Goal: Information Seeking & Learning: Find specific fact

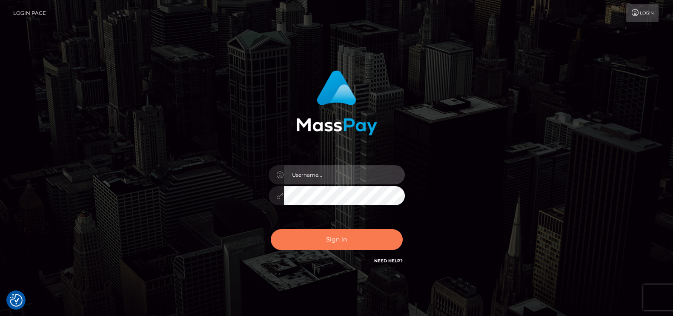
type input "petros.kidane"
click at [334, 237] on button "Sign in" at bounding box center [337, 239] width 132 height 21
type input "petros.[PERSON_NAME]"
click at [329, 247] on button "Sign in" at bounding box center [337, 239] width 132 height 21
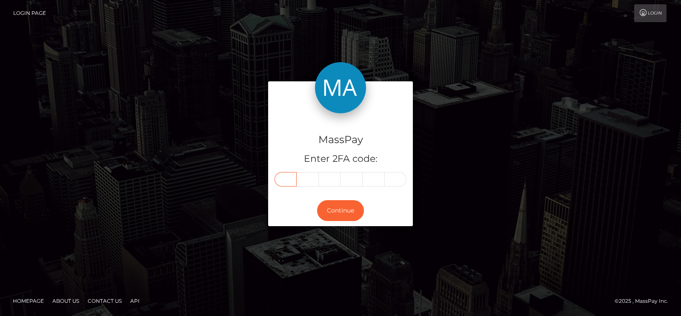
click at [286, 180] on input "text" at bounding box center [286, 179] width 22 height 14
click at [517, 176] on div "MassPay Enter 2FA code: Continue" at bounding box center [340, 157] width 485 height 153
click at [281, 175] on input "text" at bounding box center [286, 179] width 22 height 14
paste input "7"
type input "7"
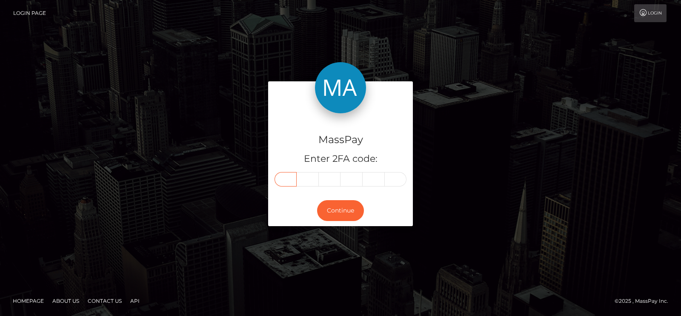
type input "3"
type input "7"
type input "5"
type input "2"
type input "6"
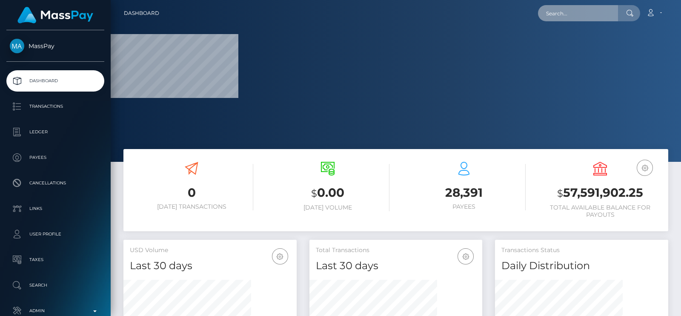
click at [570, 12] on input "text" at bounding box center [578, 13] width 80 height 16
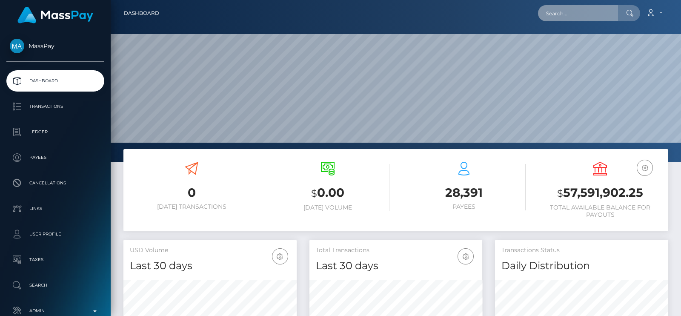
scroll to position [151, 173]
paste input "degold@weareonlymodels.net"
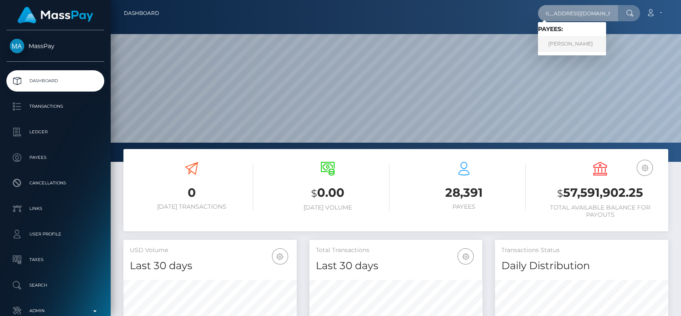
type input "degold@weareonlymodels.net"
click at [590, 42] on link "ROSEMOND ARYEE" at bounding box center [572, 44] width 68 height 16
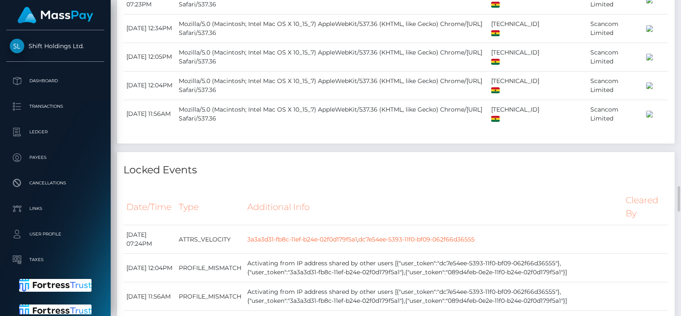
scroll to position [2260, 0]
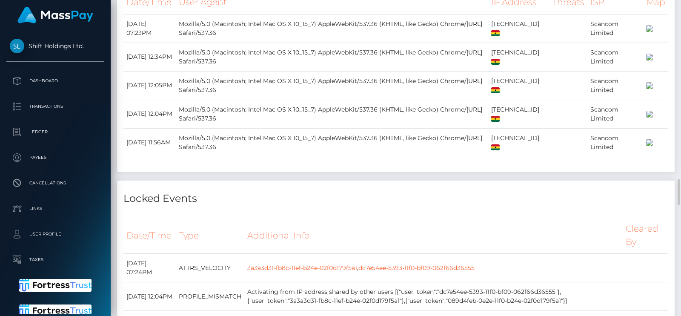
scroll to position [2208, 0]
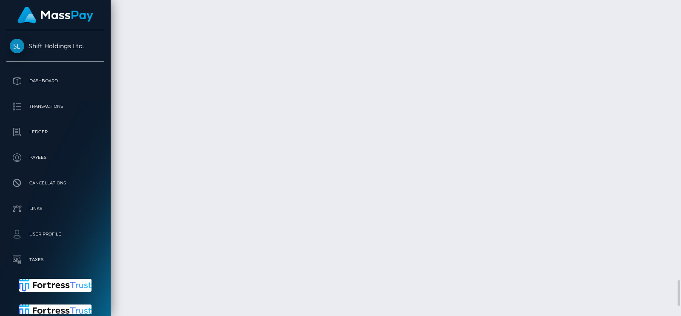
scroll to position [3430, 0]
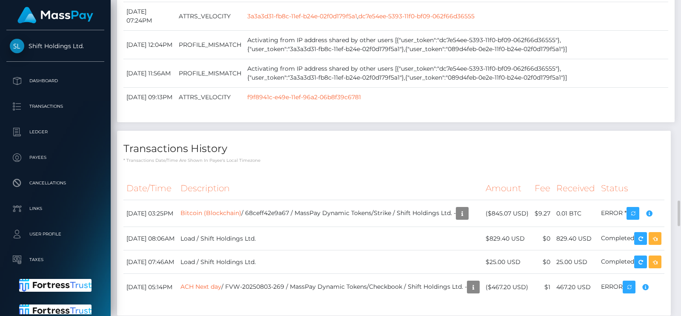
scroll to position [2460, 0]
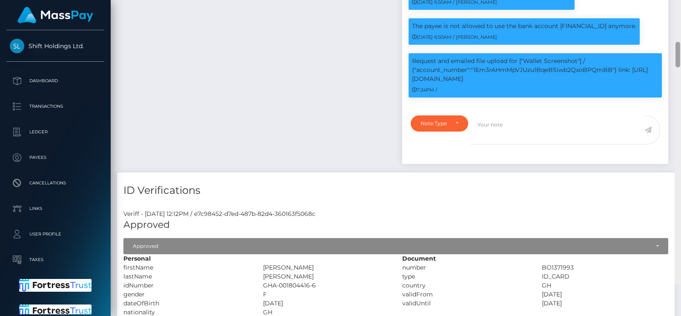
scroll to position [889, 0]
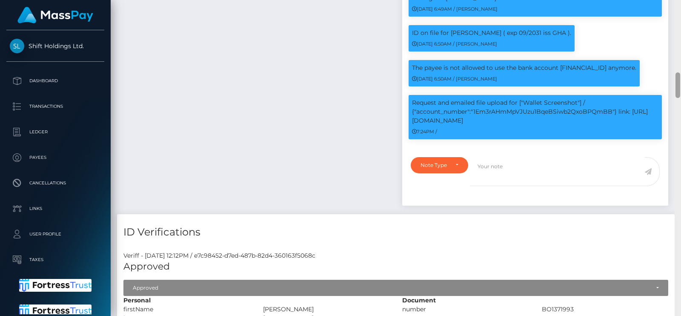
drag, startPoint x: 679, startPoint y: 246, endPoint x: 676, endPoint y: 90, distance: 155.4
click at [676, 90] on div at bounding box center [678, 85] width 5 height 26
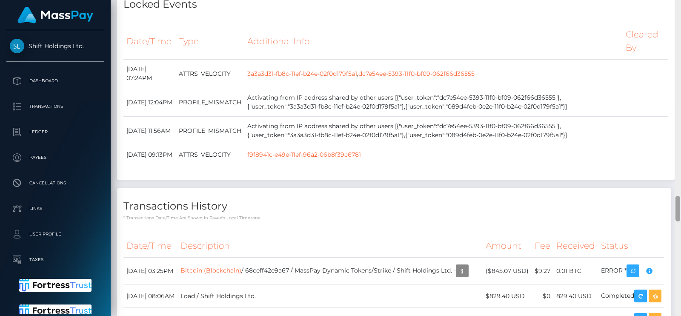
scroll to position [2398, 0]
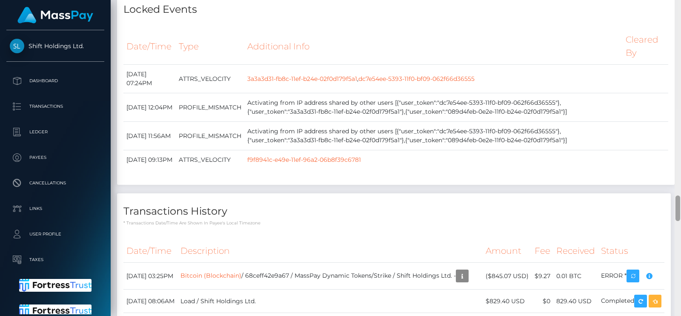
drag, startPoint x: 675, startPoint y: 84, endPoint x: 676, endPoint y: 206, distance: 122.6
click at [676, 206] on div at bounding box center [678, 208] width 5 height 26
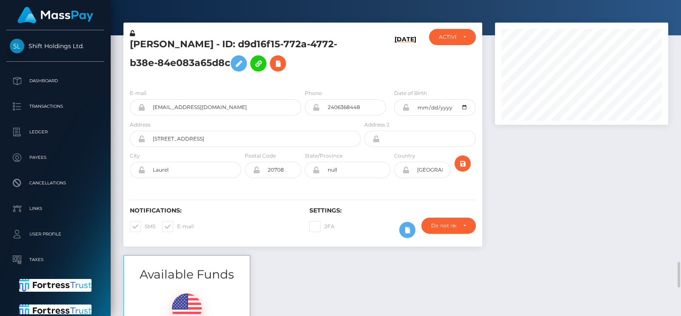
scroll to position [0, 0]
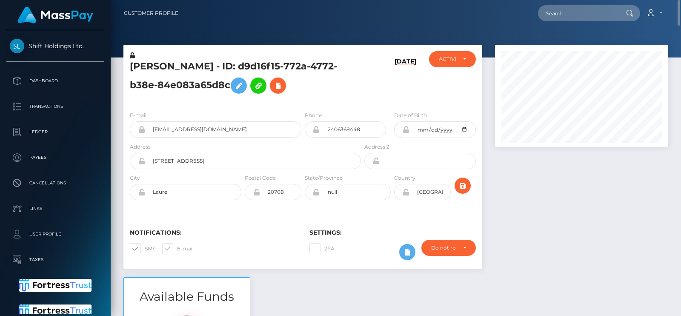
click at [171, 69] on h5 "ROSEMOND ARYEE - ID: d9d16f15-772a-4772-b38e-84e083a65d8c" at bounding box center [243, 79] width 226 height 38
copy h5 "ROSEMOND"
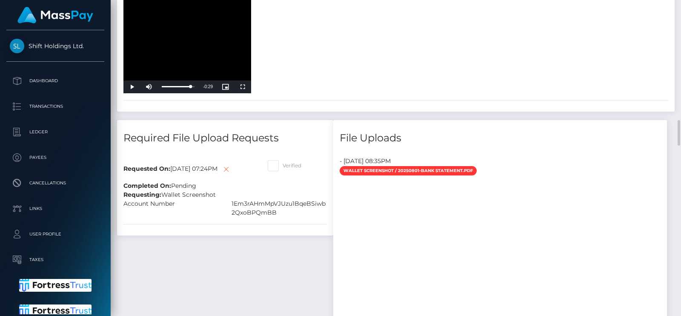
scroll to position [1477, 0]
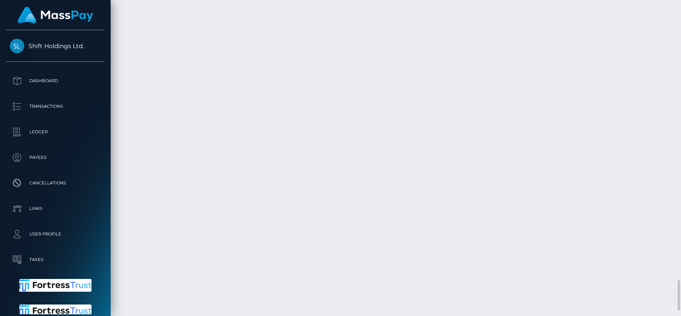
scroll to position [2933, 0]
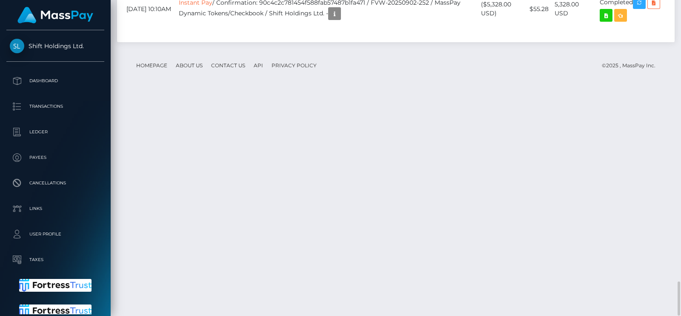
scroll to position [2572, 0]
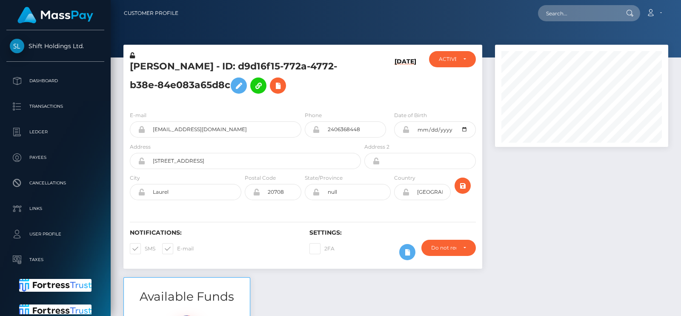
scroll to position [102, 173]
click at [573, 10] on input "text" at bounding box center [578, 13] width 80 height 16
paste input "[EMAIL_ADDRESS][DOMAIN_NAME]"
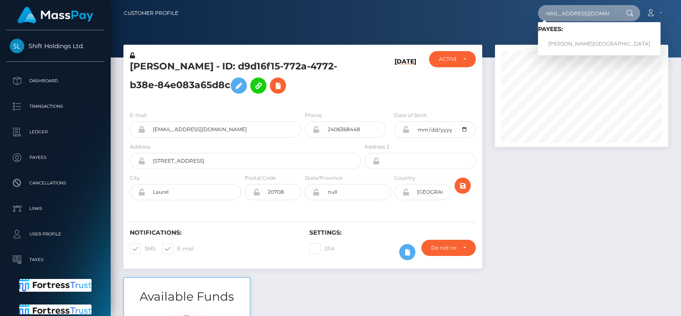
type input "[EMAIL_ADDRESS][DOMAIN_NAME]"
click at [573, 37] on link "Tina Hall-Jordan" at bounding box center [599, 44] width 123 height 16
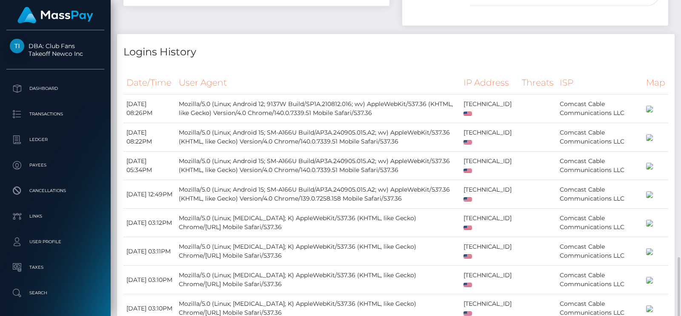
scroll to position [823, 0]
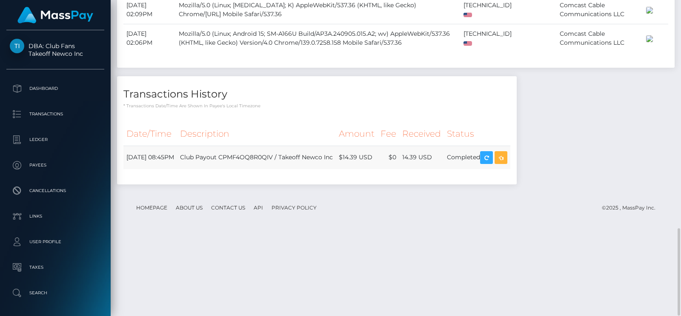
drag, startPoint x: 373, startPoint y: 235, endPoint x: 413, endPoint y: 236, distance: 40.4
click at [413, 169] on tr "September 3, 2025 08:45PM Club Payout CPMF4OQ8R0QIV / Takeoff Newco Inc $14.39 …" at bounding box center [316, 157] width 387 height 23
copy tr "$14.39 USD"
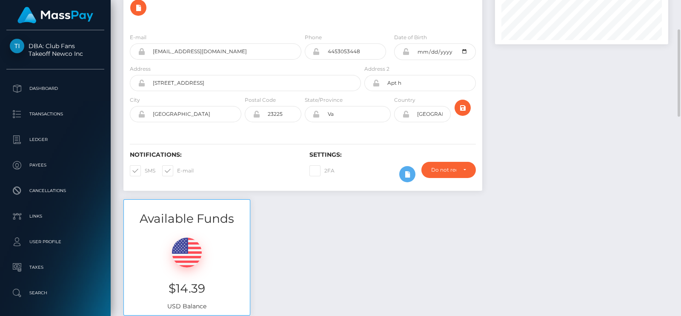
scroll to position [103, 0]
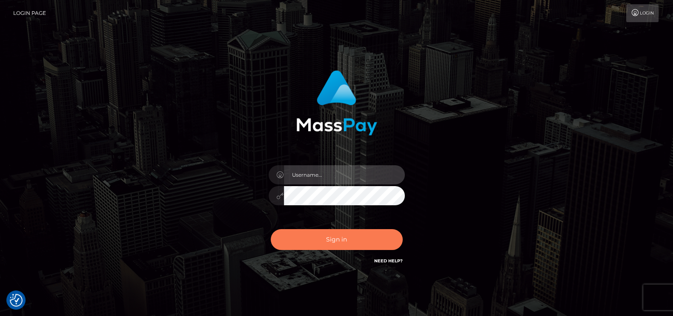
type input "petros.[PERSON_NAME]"
click at [321, 237] on button "Sign in" at bounding box center [337, 239] width 132 height 21
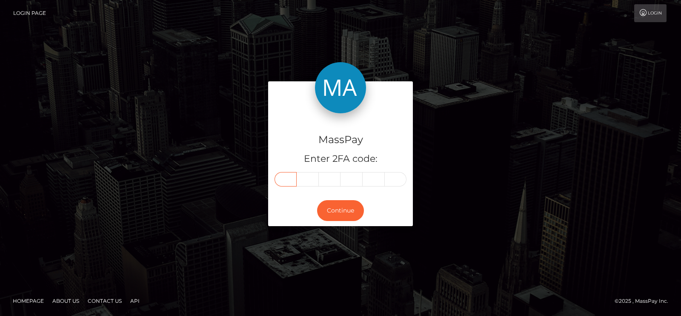
click at [287, 182] on input "text" at bounding box center [286, 179] width 22 height 14
type input "3"
type input "1"
type input "8"
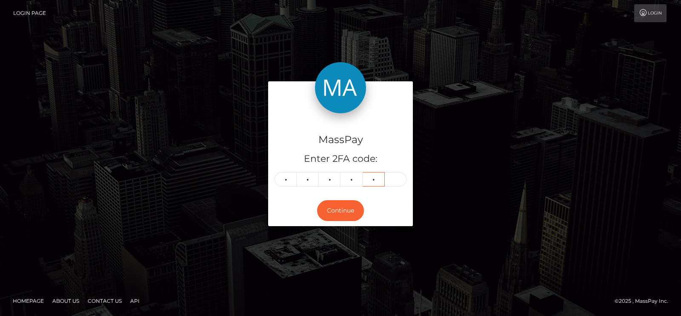
type input "3"
type input "6"
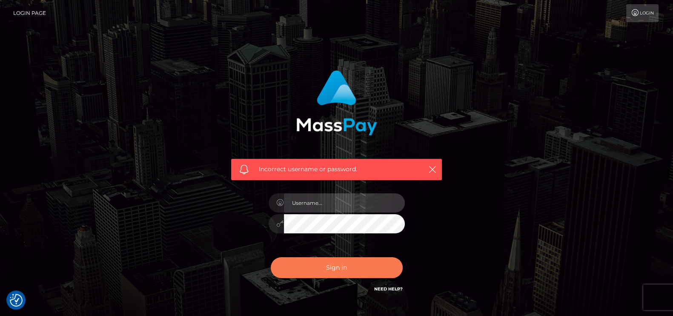
type input "petros.[PERSON_NAME]"
click at [338, 271] on button "Sign in" at bounding box center [337, 267] width 132 height 21
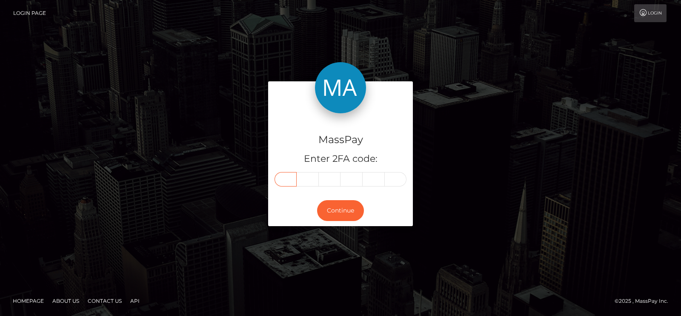
click at [287, 182] on input "text" at bounding box center [286, 179] width 22 height 14
type input "3"
type input "7"
type input "3"
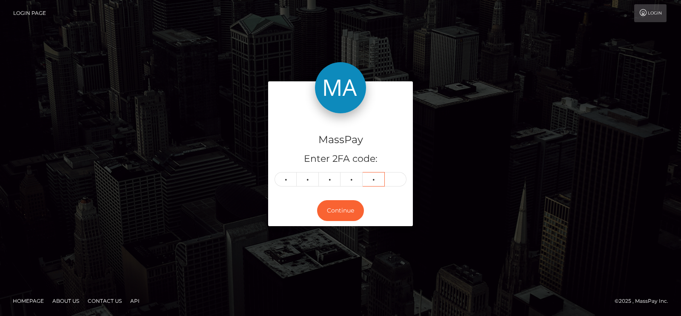
type input "5"
type input "0"
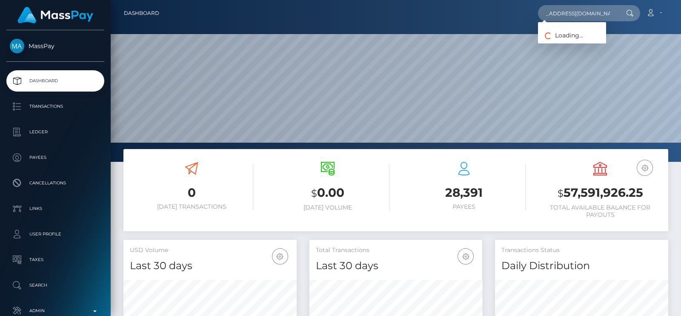
scroll to position [151, 173]
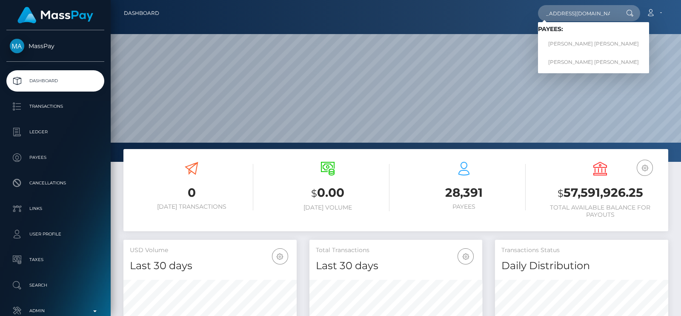
type input "jennamariesadwick@yahoo.com"
click at [560, 38] on link "JENNA MARIE SADWICK" at bounding box center [593, 44] width 111 height 16
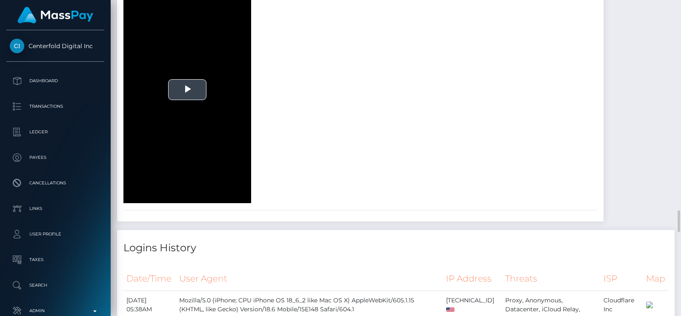
scroll to position [3095, 0]
click at [187, 89] on span "Video Player" at bounding box center [187, 89] width 0 height 0
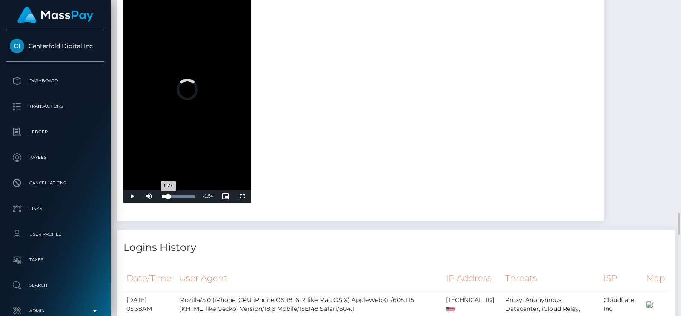
click at [168, 203] on div "Loaded : 100.00% 0:27 0:27" at bounding box center [178, 196] width 41 height 13
click at [175, 198] on div "Loaded : 100.00% 0:58 0:29" at bounding box center [178, 196] width 33 height 2
click at [181, 198] on div "1:22" at bounding box center [181, 196] width 0 height 2
click at [187, 198] on div "Loaded : 100.00% 1:48 1:23" at bounding box center [178, 196] width 33 height 2
click at [191, 198] on div "Progress Bar" at bounding box center [178, 196] width 33 height 2
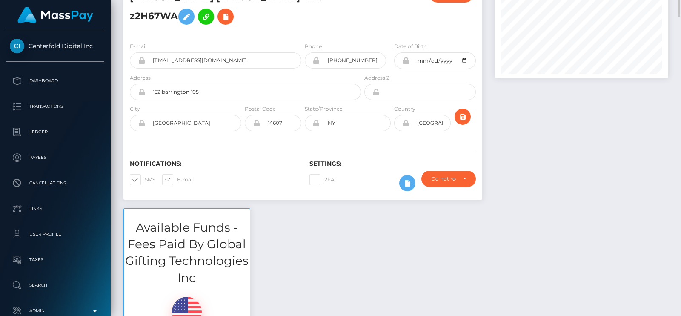
scroll to position [0, 0]
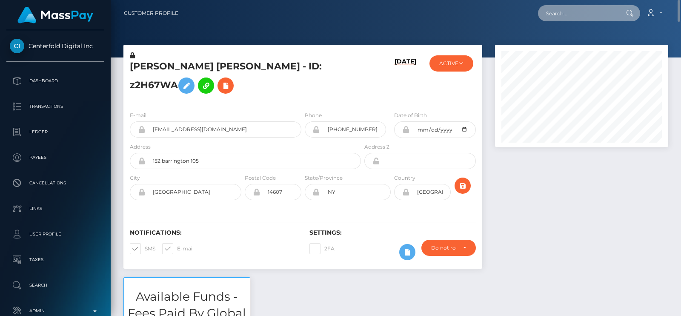
click at [551, 17] on input "text" at bounding box center [578, 13] width 80 height 16
paste input "harbaughcarla3@gmail.com"
paste input "ta3@gmail.com"
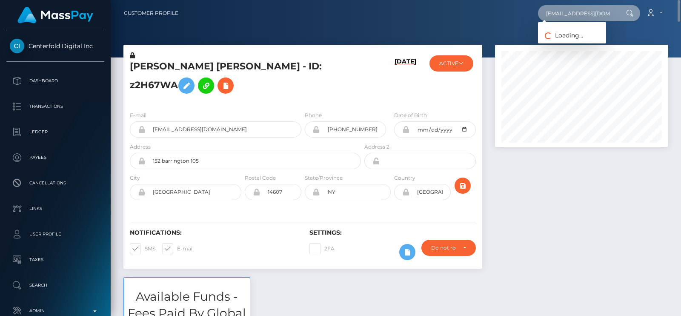
scroll to position [0, 9]
type input "harbaughcarta3@gmail.com"
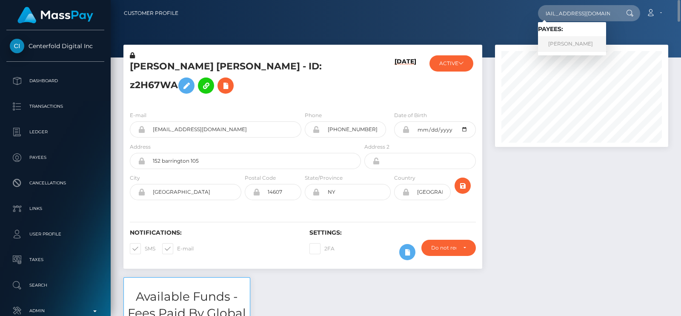
click at [560, 39] on link "Carla Harbaugh" at bounding box center [572, 44] width 68 height 16
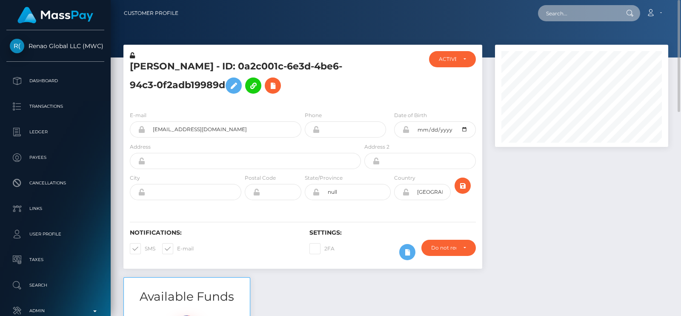
click at [564, 17] on input "text" at bounding box center [578, 13] width 80 height 16
paste input "[EMAIL_ADDRESS][DOMAIN_NAME]"
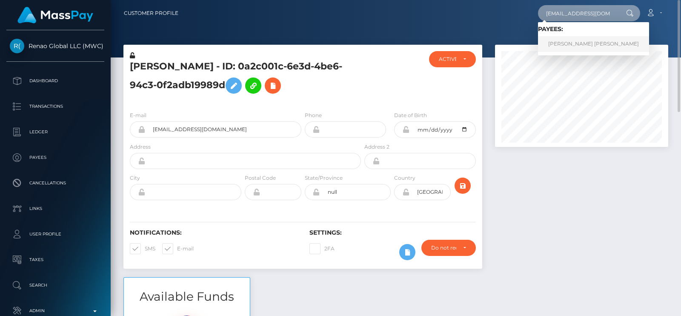
type input "[EMAIL_ADDRESS][DOMAIN_NAME]"
click at [556, 37] on link "[PERSON_NAME] [PERSON_NAME]" at bounding box center [593, 44] width 111 height 16
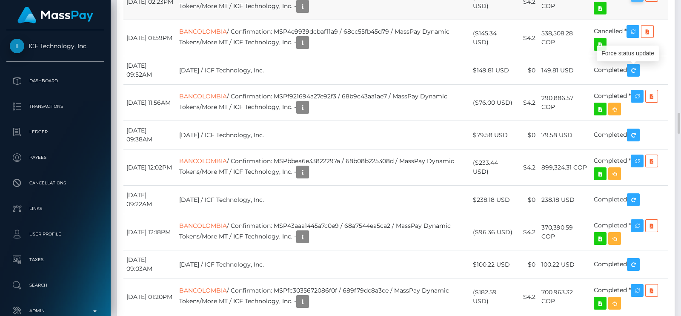
scroll to position [102, 173]
drag, startPoint x: 639, startPoint y: 81, endPoint x: 369, endPoint y: 106, distance: 270.2
click at [308, 48] on icon "button" at bounding box center [303, 42] width 10 height 11
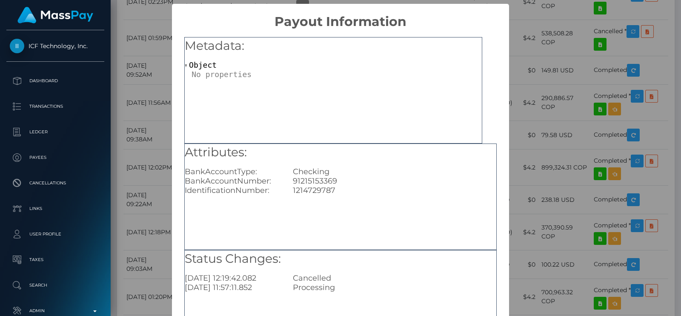
scroll to position [89, 0]
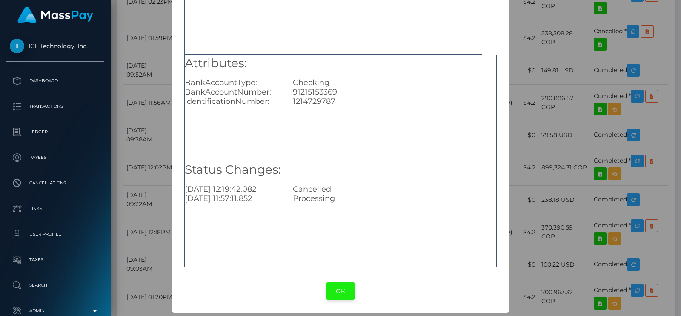
click at [338, 291] on button "OK" at bounding box center [340, 290] width 28 height 17
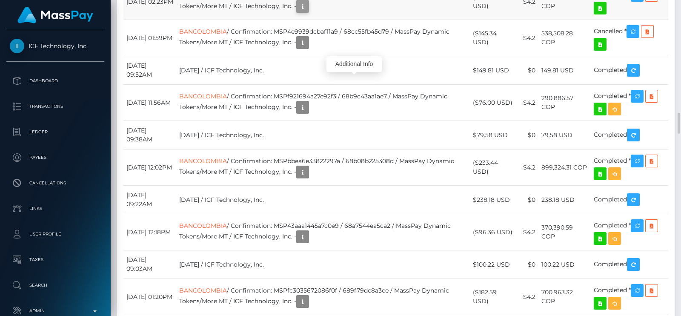
scroll to position [102, 173]
click at [308, 12] on icon "button" at bounding box center [303, 6] width 10 height 11
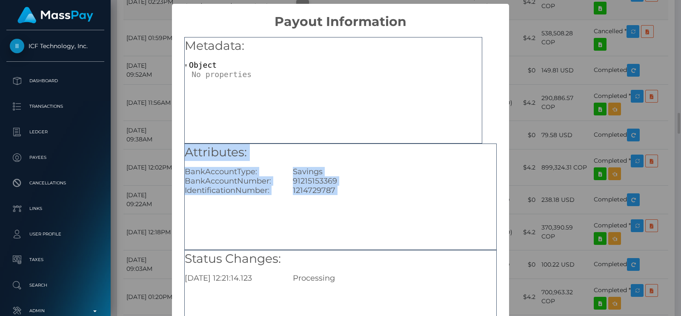
scroll to position [0, 0]
click at [351, 197] on div "Attributes: BankAccountType: Savings BankAccountNumber: 91215153369 Identificat…" at bounding box center [340, 196] width 312 height 106
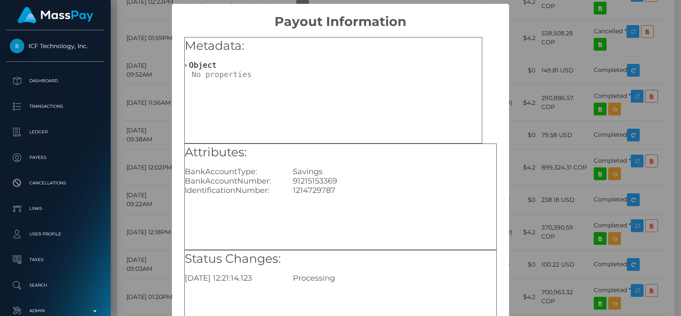
scroll to position [89, 0]
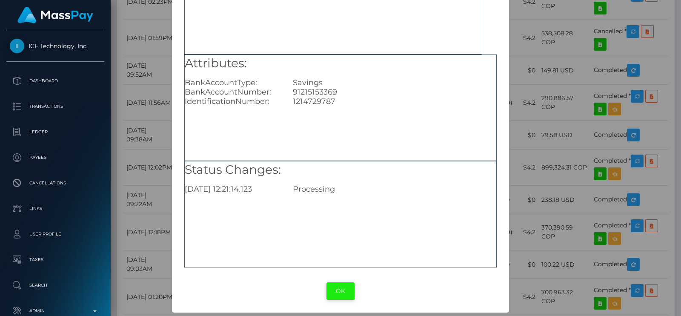
click at [340, 286] on button "OK" at bounding box center [340, 290] width 28 height 17
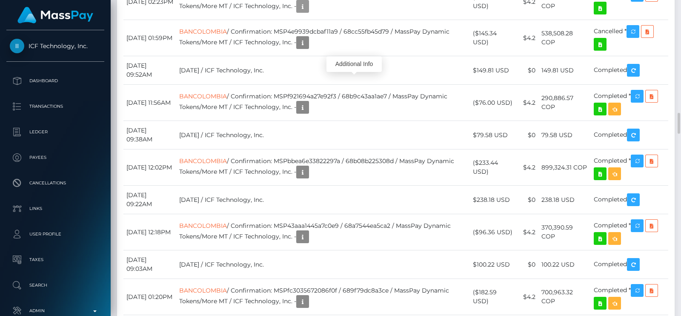
scroll to position [102, 173]
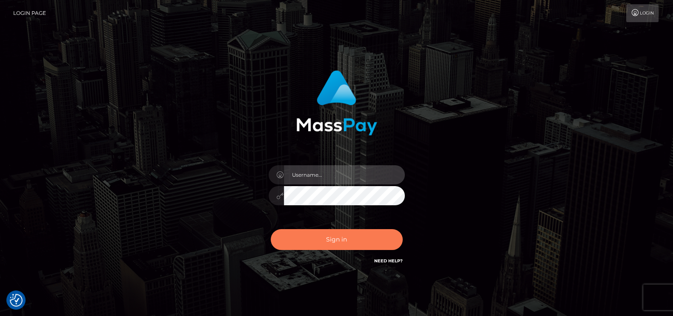
type input "petros.kidane"
click at [317, 241] on button "Sign in" at bounding box center [337, 239] width 132 height 21
type input "petros.[PERSON_NAME]"
click at [358, 235] on button "Sign in" at bounding box center [337, 239] width 132 height 21
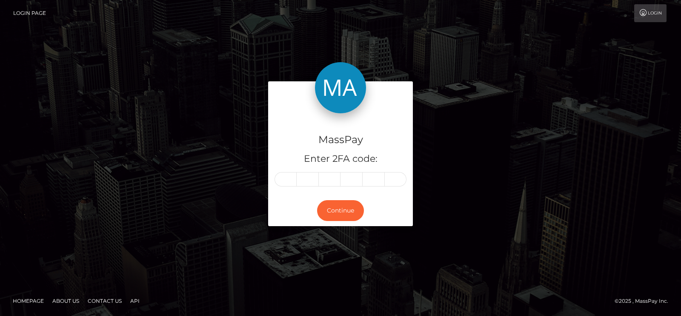
click at [456, 89] on div "MassPay Enter 2FA code: Continue" at bounding box center [340, 157] width 485 height 153
click at [285, 178] on input "text" at bounding box center [286, 179] width 22 height 14
type input "0"
type input "6"
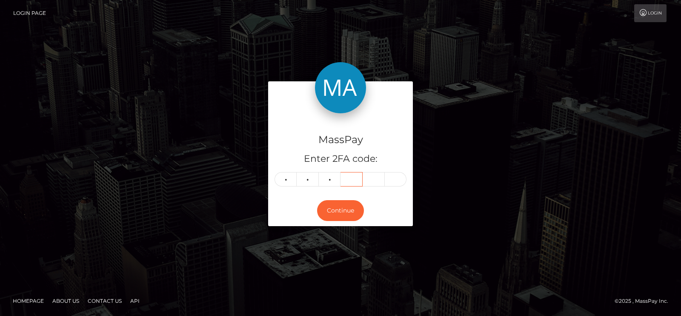
click at [355, 183] on input "text" at bounding box center [352, 179] width 22 height 14
type input "9"
type input "4"
type input "3"
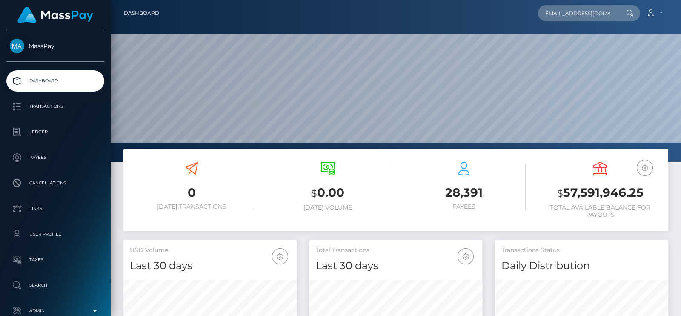
scroll to position [151, 173]
type input "[EMAIL_ADDRESS][DOMAIN_NAME]"
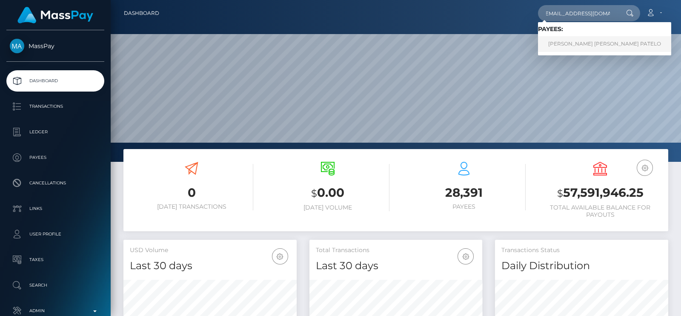
click at [553, 47] on link "CATHERINE ISOBEL PEREZ PATELO" at bounding box center [604, 44] width 133 height 16
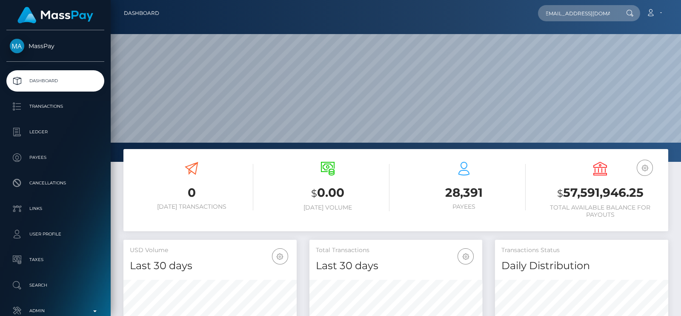
scroll to position [0, 0]
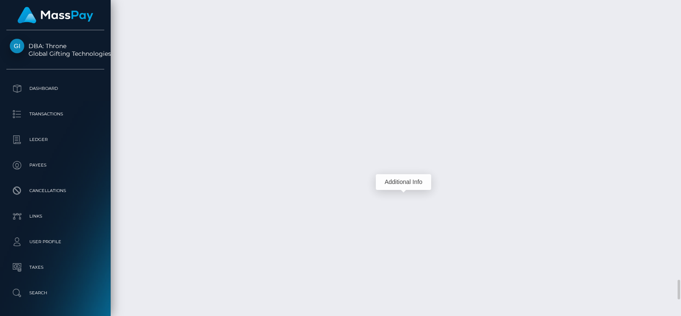
scroll to position [102, 173]
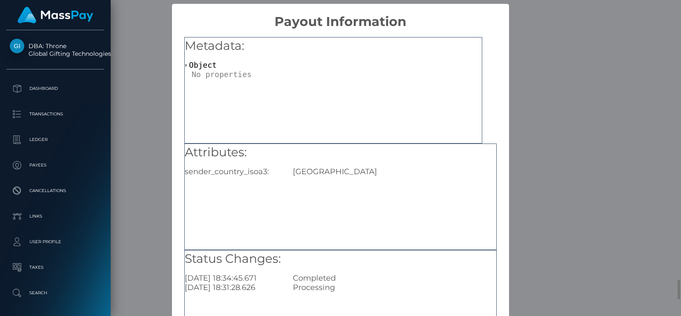
scroll to position [89, 0]
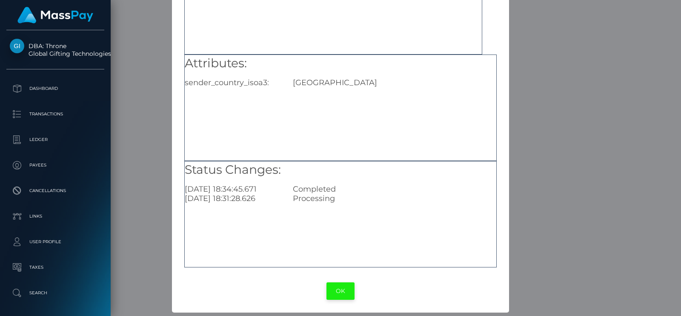
click at [327, 288] on button "OK" at bounding box center [340, 290] width 28 height 17
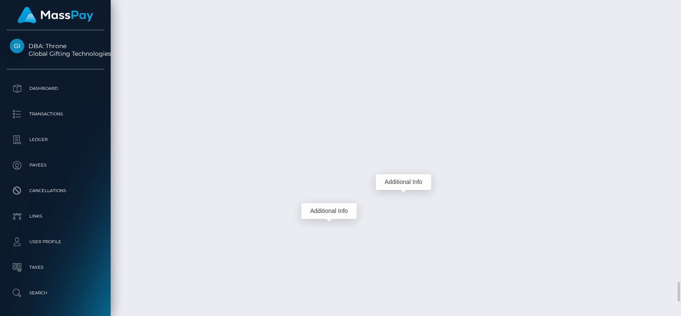
scroll to position [102, 173]
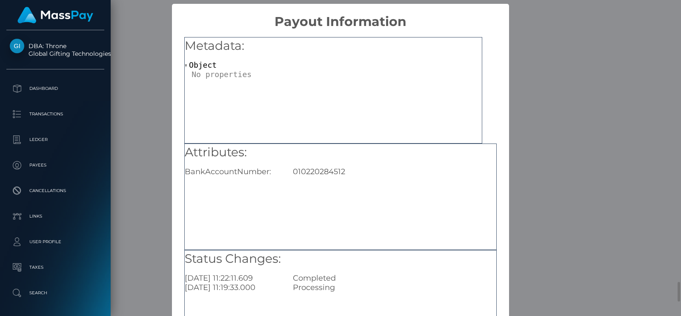
scroll to position [89, 0]
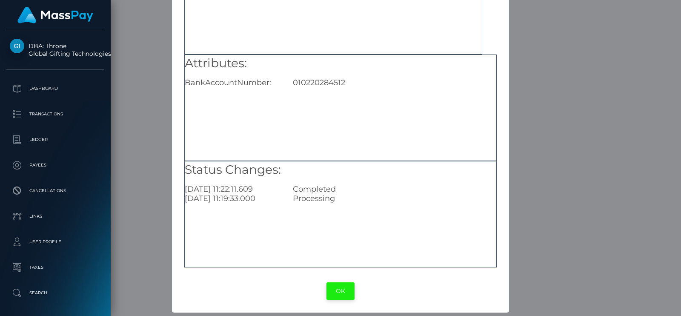
click at [327, 295] on button "OK" at bounding box center [340, 290] width 28 height 17
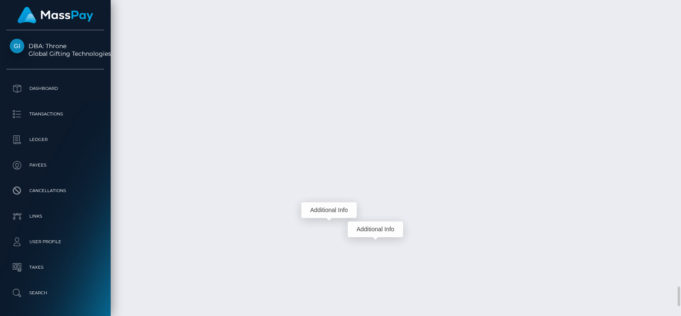
scroll to position [102, 173]
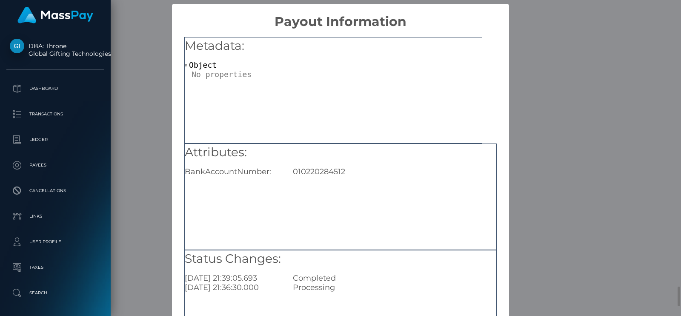
scroll to position [89, 0]
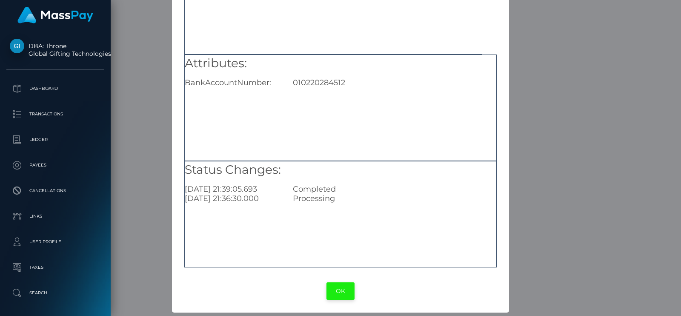
click at [331, 296] on button "OK" at bounding box center [340, 290] width 28 height 17
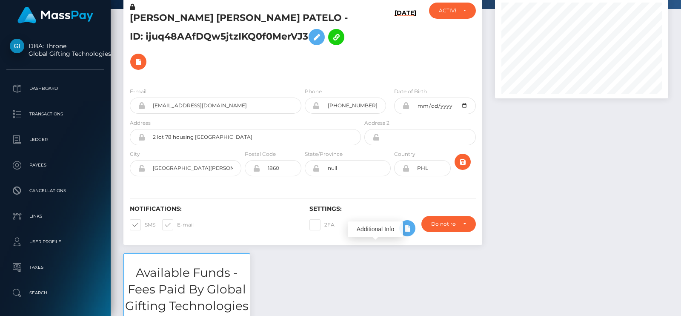
scroll to position [0, 0]
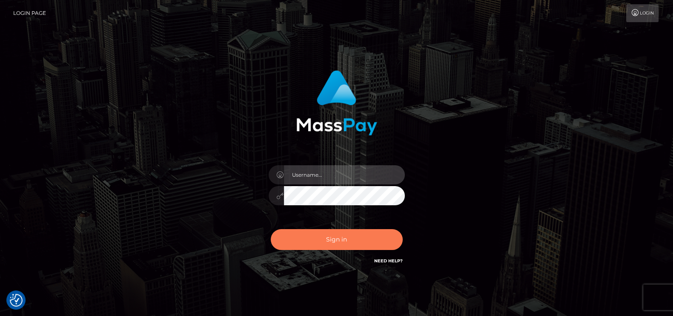
type input "petros.[PERSON_NAME]"
click at [313, 237] on button "Sign in" at bounding box center [337, 239] width 132 height 21
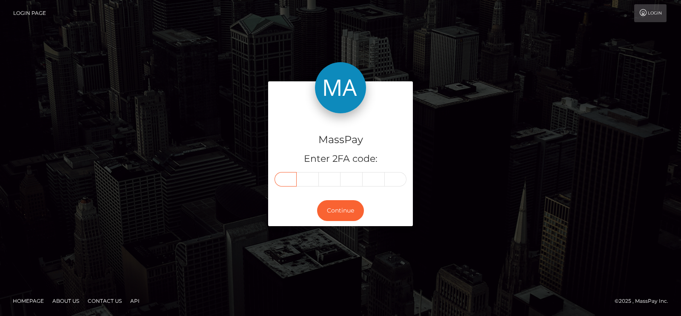
click at [291, 180] on input "text" at bounding box center [286, 179] width 22 height 14
type input "9"
type input "0"
type input "2"
type input "5"
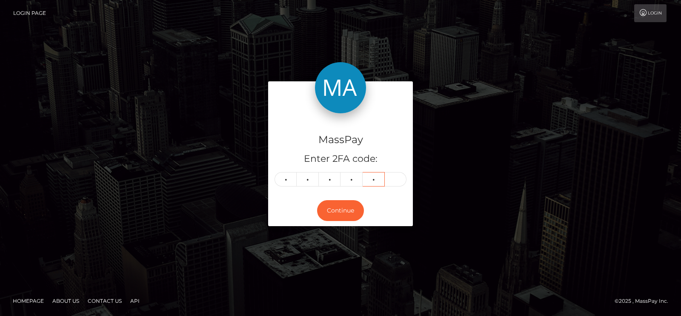
type input "9"
type input "0"
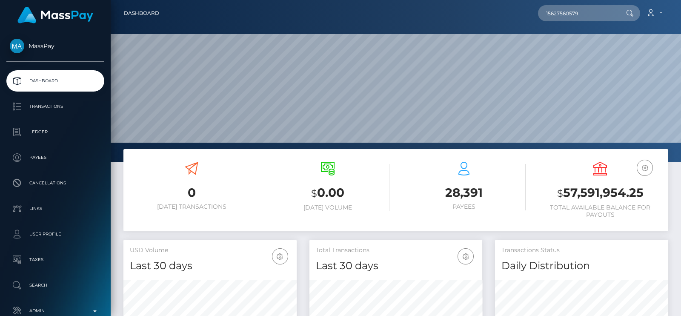
scroll to position [151, 173]
paste input "[EMAIL_ADDRESS][DOMAIN_NAME]"
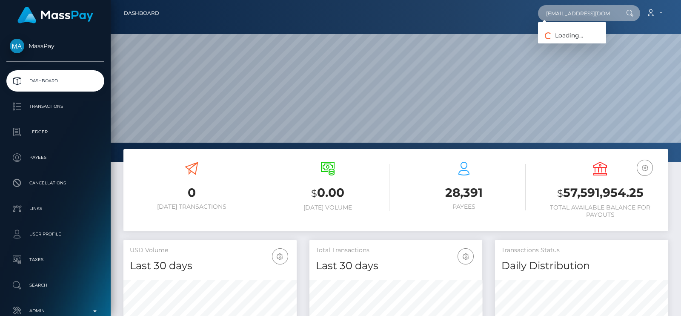
scroll to position [0, 5]
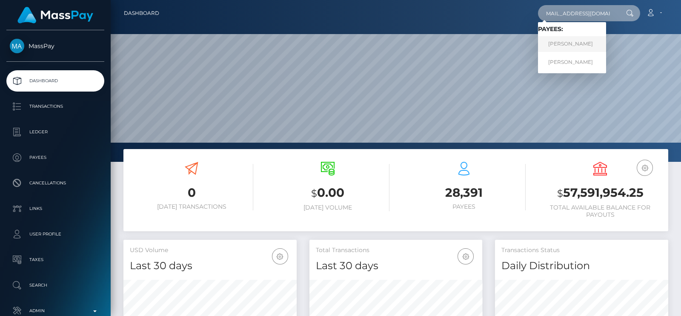
type input "[EMAIL_ADDRESS][DOMAIN_NAME]"
click at [567, 39] on link "[PERSON_NAME]" at bounding box center [572, 44] width 68 height 16
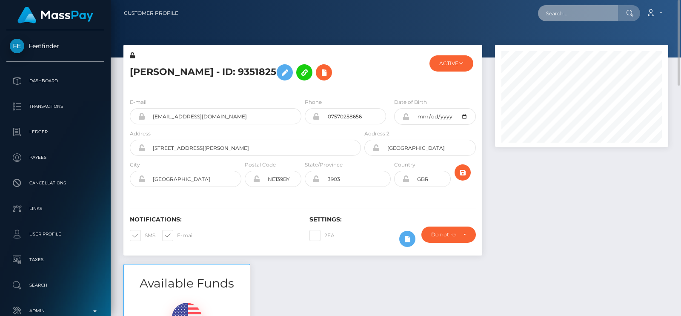
click at [566, 6] on input "text" at bounding box center [578, 13] width 80 height 16
paste input "[EMAIL_ADDRESS][DOMAIN_NAME]"
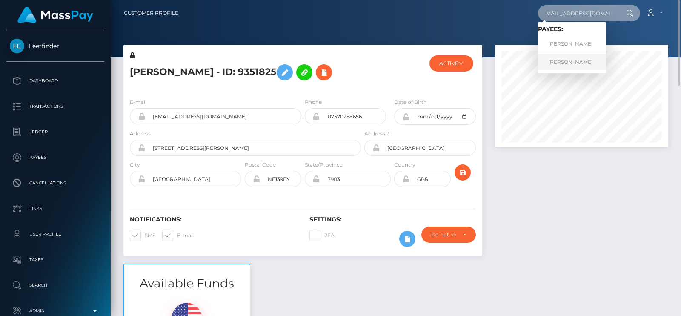
type input "[EMAIL_ADDRESS][DOMAIN_NAME]"
click at [558, 60] on link "[PERSON_NAME]" at bounding box center [572, 62] width 68 height 16
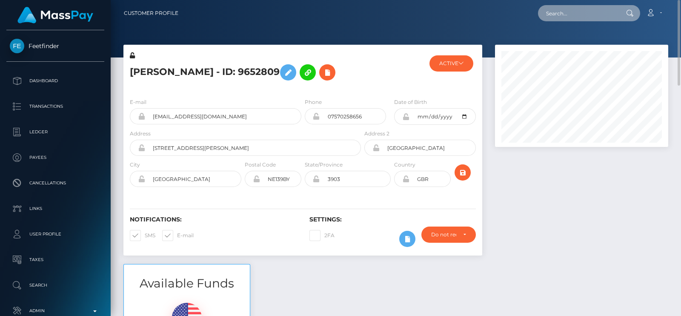
click at [557, 14] on input "text" at bounding box center [578, 13] width 80 height 16
paste input "[EMAIL_ADDRESS][DOMAIN_NAME]"
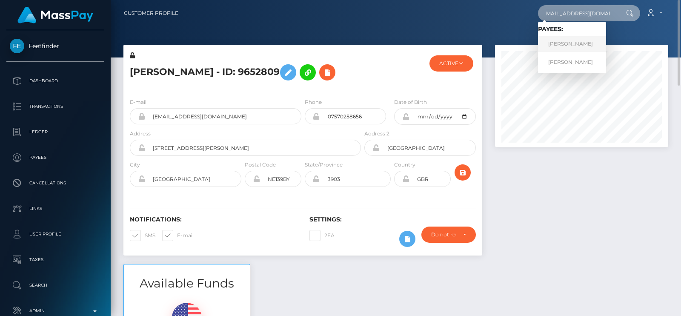
type input "[EMAIL_ADDRESS][DOMAIN_NAME]"
click at [564, 43] on link "[PERSON_NAME]" at bounding box center [572, 44] width 68 height 16
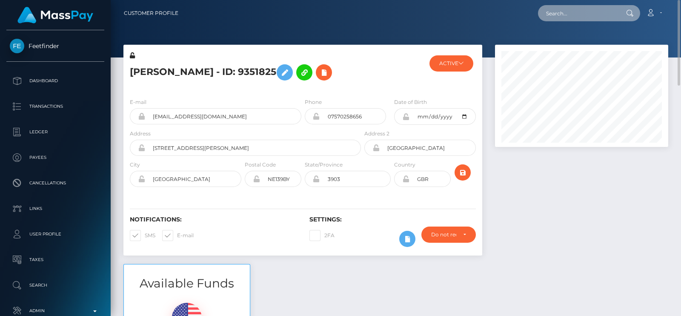
click at [574, 13] on input "text" at bounding box center [578, 13] width 80 height 16
paste input "goddessava1@hotmail.com"
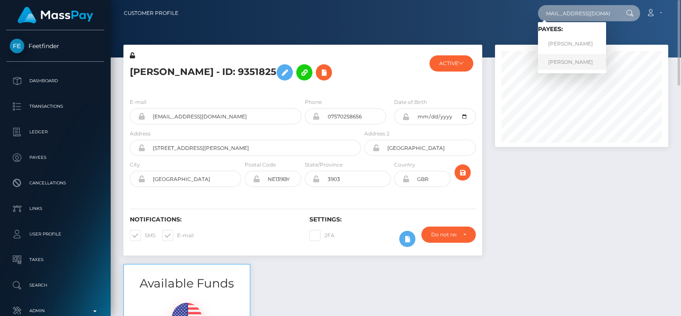
type input "[EMAIL_ADDRESS][DOMAIN_NAME]"
click at [571, 65] on link "Kirsty Renouf" at bounding box center [572, 62] width 68 height 16
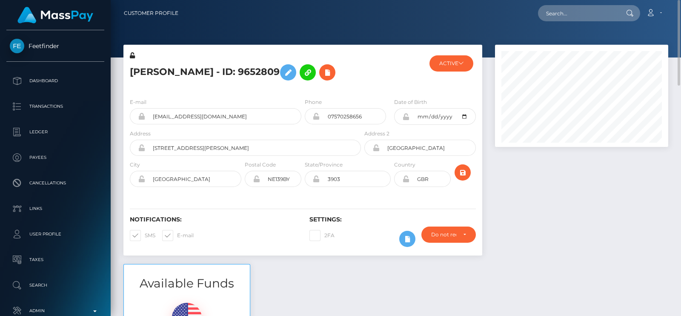
click at [192, 77] on h5 "[PERSON_NAME] - ID: 9652809" at bounding box center [243, 72] width 226 height 25
click at [558, 18] on input "text" at bounding box center [578, 13] width 80 height 16
paste input "[EMAIL_ADDRESS][DOMAIN_NAME]"
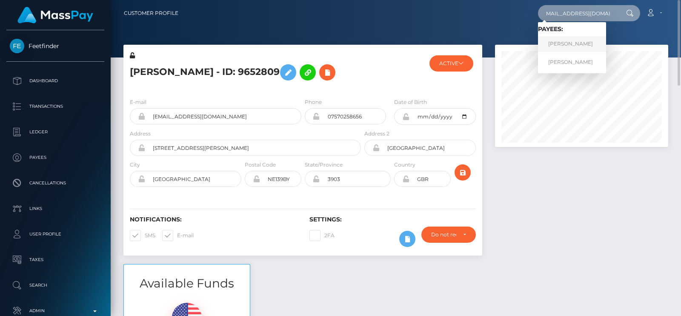
type input "[EMAIL_ADDRESS][DOMAIN_NAME]"
click at [560, 41] on link "[PERSON_NAME]" at bounding box center [572, 44] width 68 height 16
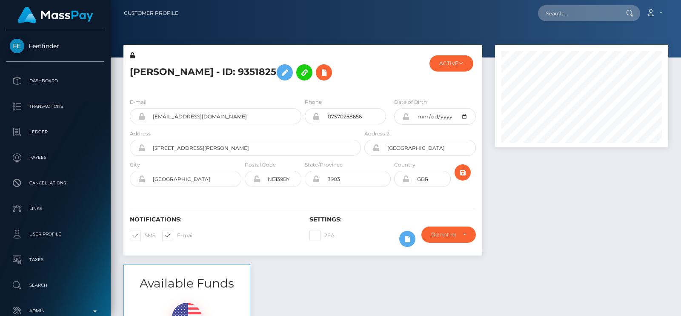
scroll to position [102, 173]
click at [561, 13] on input "text" at bounding box center [578, 13] width 80 height 16
paste input "[EMAIL_ADDRESS][DOMAIN_NAME]"
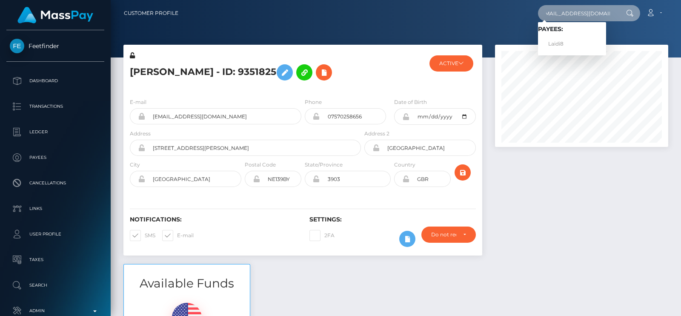
type input "[EMAIL_ADDRESS][DOMAIN_NAME]"
click at [566, 41] on link "Laidi8" at bounding box center [572, 44] width 68 height 16
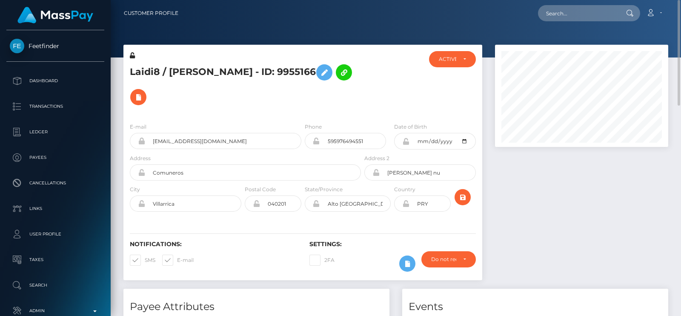
click at [183, 70] on h5 "Laidi8 / Nidia Alvarez - ID: 9955166" at bounding box center [243, 84] width 226 height 49
copy h5 "Nidia"
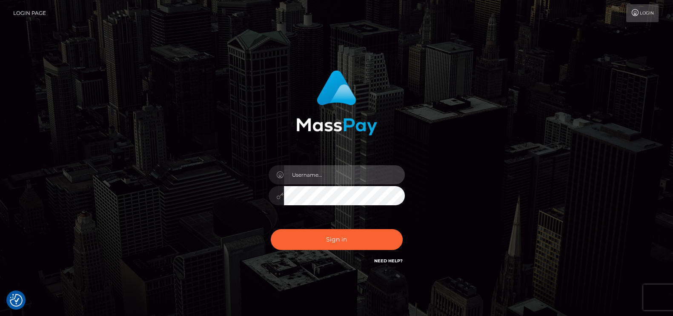
type input "petros.kidane"
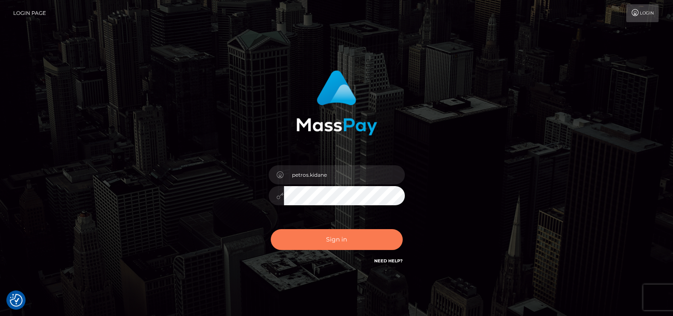
drag, startPoint x: 330, startPoint y: 254, endPoint x: 341, endPoint y: 243, distance: 15.1
click at [341, 243] on div "Sign in Need Help?" at bounding box center [336, 243] width 149 height 38
click at [341, 243] on button "Sign in" at bounding box center [337, 239] width 132 height 21
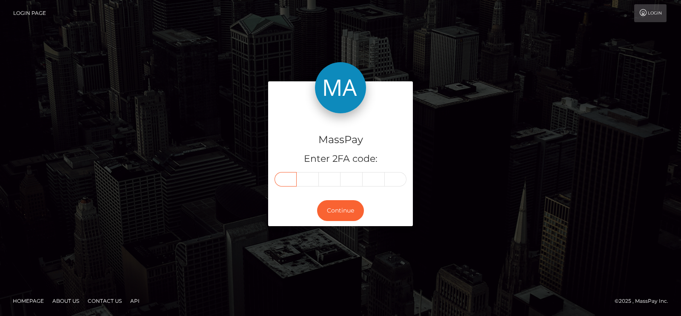
click at [285, 179] on input "text" at bounding box center [286, 179] width 22 height 14
type input "1"
type input "6"
type input "5"
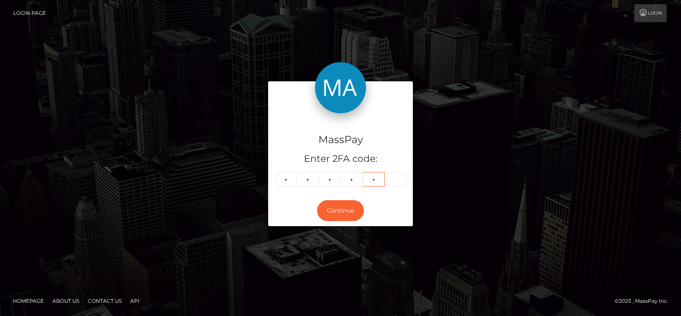
type input "7"
type input "9"
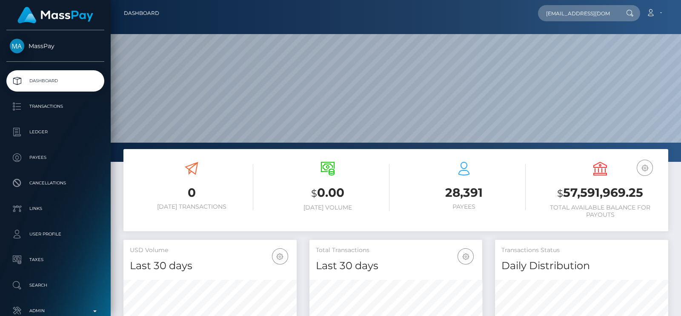
scroll to position [151, 173]
type input "goddessava1@hotmail.com"
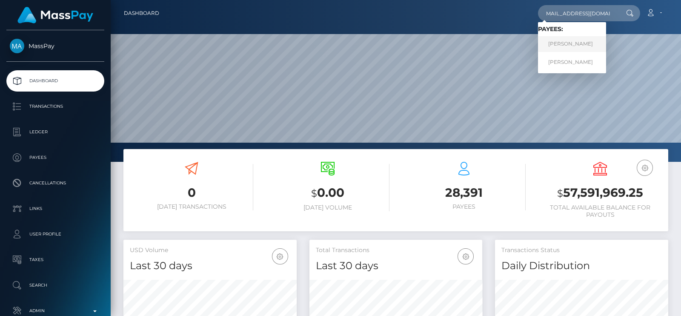
click at [561, 44] on link "Kirsty Renouf" at bounding box center [572, 44] width 68 height 16
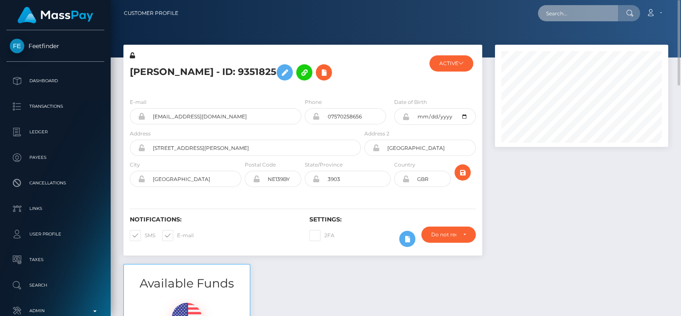
click at [602, 7] on input "text" at bounding box center [578, 13] width 80 height 16
paste input "starandchasity8@yahoo.com"
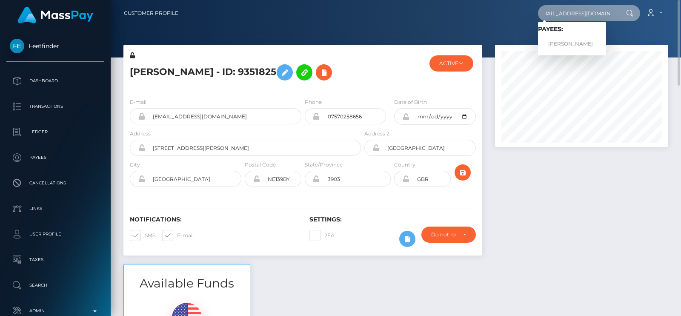
type input "starandchasity8@yahoo.com"
click at [568, 37] on link "JAMIE LYNNE SMITH" at bounding box center [572, 44] width 68 height 16
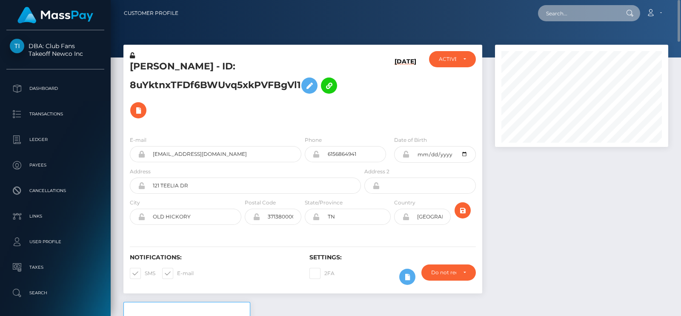
click at [560, 15] on input "text" at bounding box center [578, 13] width 80 height 16
paste input "[PERSON_NAME][EMAIL_ADDRESS][DOMAIN_NAME]"
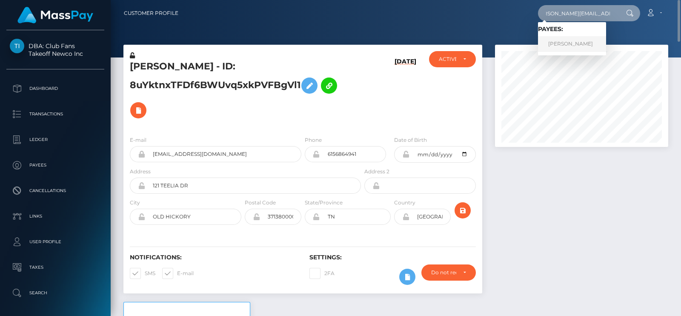
type input "[PERSON_NAME][EMAIL_ADDRESS][DOMAIN_NAME]"
click at [555, 44] on link "[PERSON_NAME]" at bounding box center [572, 44] width 68 height 16
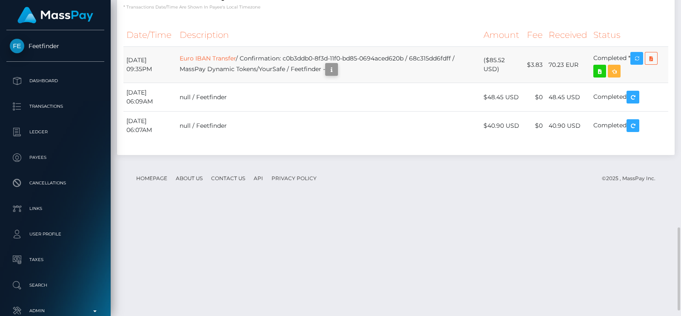
scroll to position [102, 173]
click at [337, 75] on icon "button" at bounding box center [331, 69] width 10 height 11
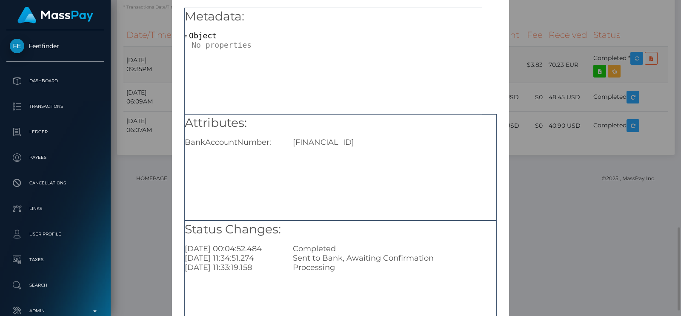
scroll to position [89, 0]
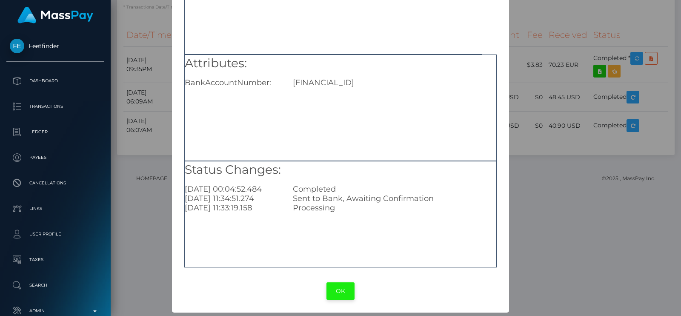
click at [338, 283] on button "OK" at bounding box center [340, 290] width 28 height 17
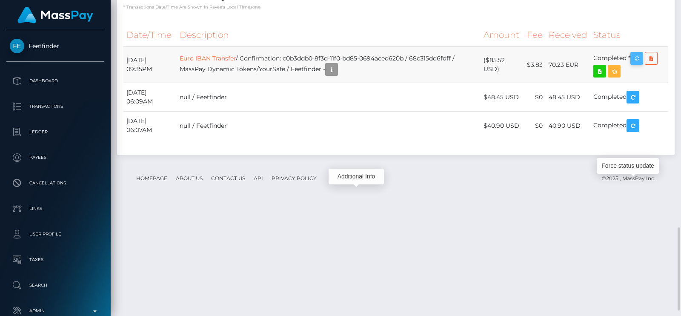
scroll to position [102, 173]
click at [634, 65] on button "button" at bounding box center [636, 58] width 13 height 13
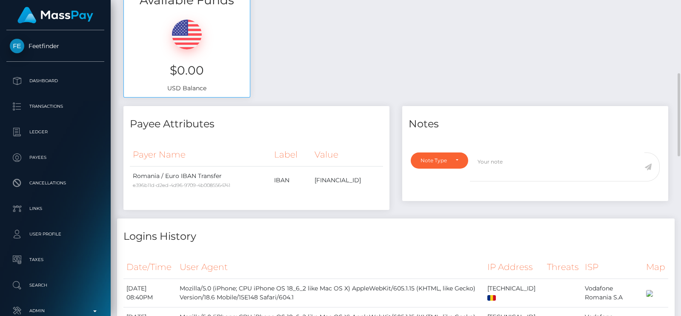
scroll to position [284, 0]
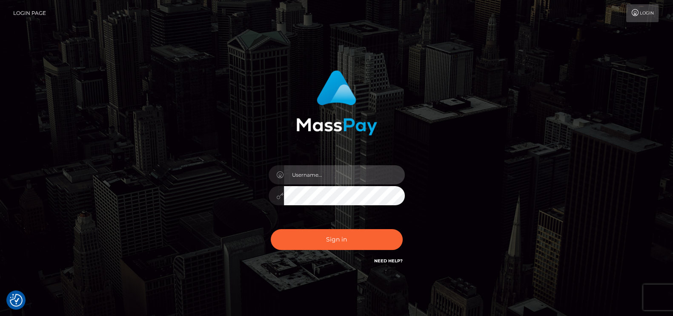
type input "petros.kidane"
click at [322, 252] on div "Sign in Need Help?" at bounding box center [336, 243] width 149 height 38
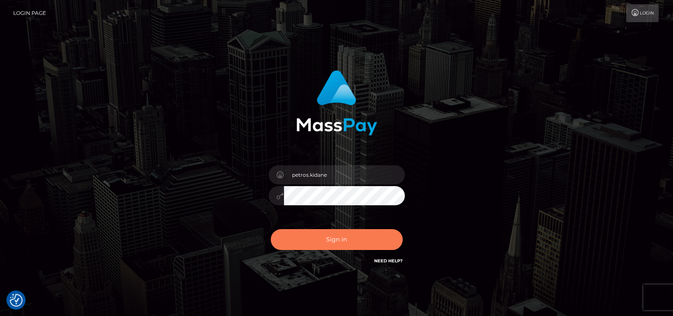
click at [328, 243] on button "Sign in" at bounding box center [337, 239] width 132 height 21
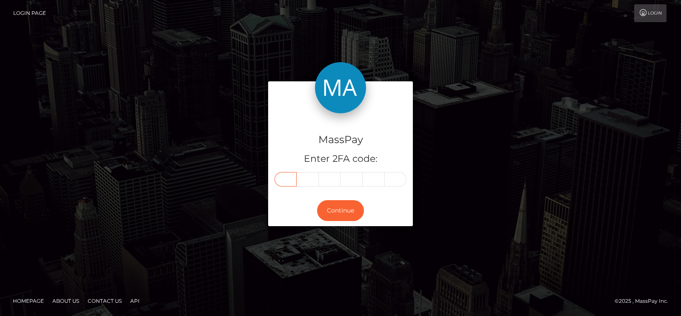
click at [287, 178] on input "text" at bounding box center [286, 179] width 22 height 14
type input "7"
type input "6"
type input "3"
type input "8"
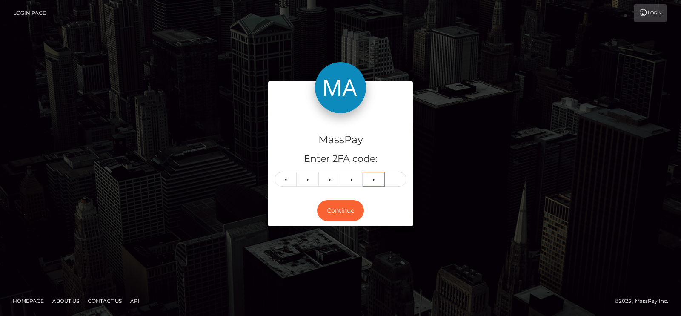
type input "6"
type input "4"
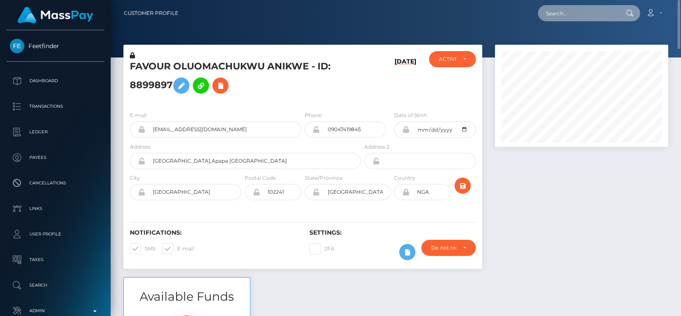
click at [560, 10] on input "text" at bounding box center [578, 13] width 80 height 16
paste input "normaforee377@gmail.com"
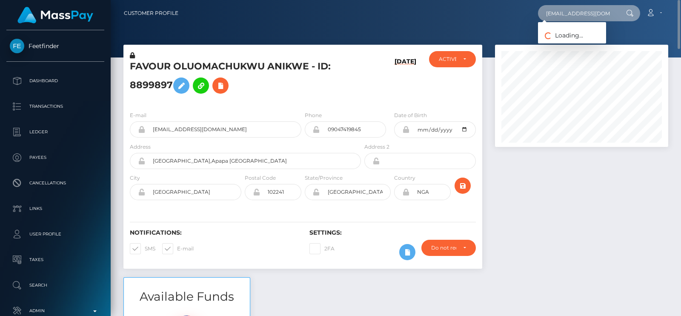
scroll to position [0, 7]
type input "normaforee377@gmail.com"
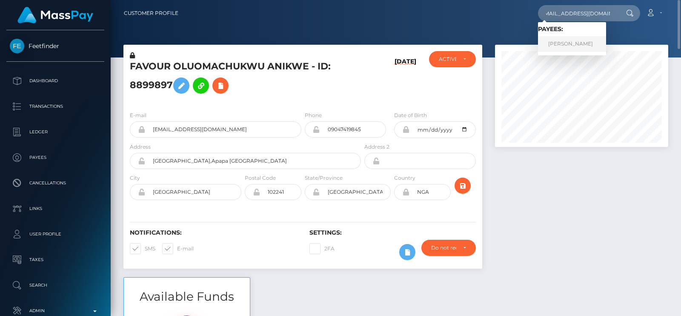
click at [560, 39] on link "NORMA FOREE" at bounding box center [572, 44] width 68 height 16
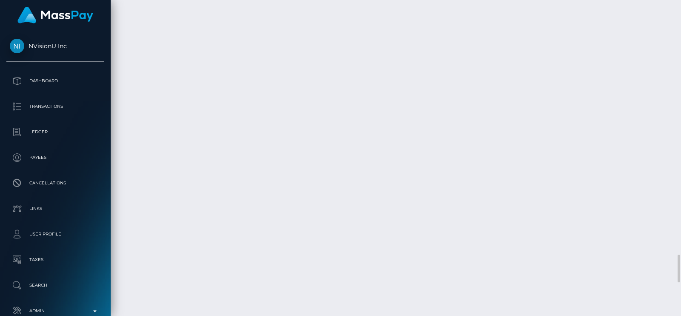
scroll to position [102, 173]
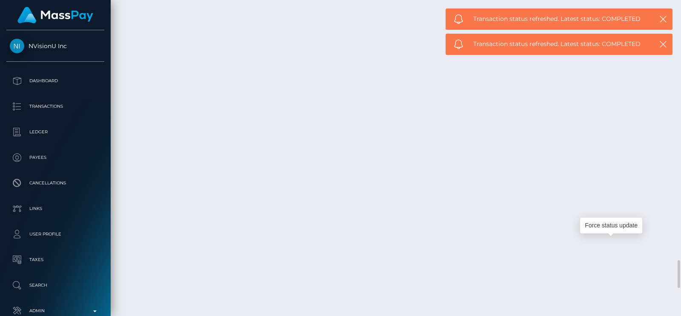
scroll to position [2941, 0]
drag, startPoint x: 624, startPoint y: 223, endPoint x: 449, endPoint y: 233, distance: 175.2
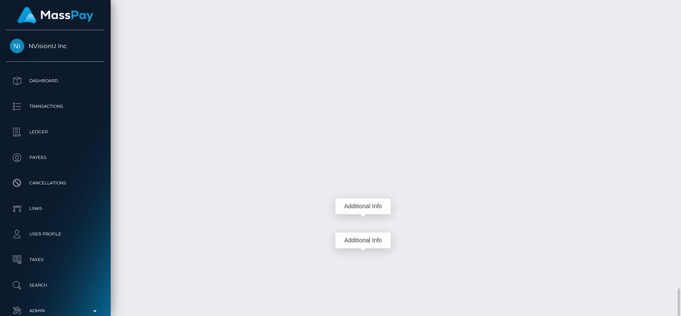
drag, startPoint x: 369, startPoint y: 186, endPoint x: 369, endPoint y: 155, distance: 31.1
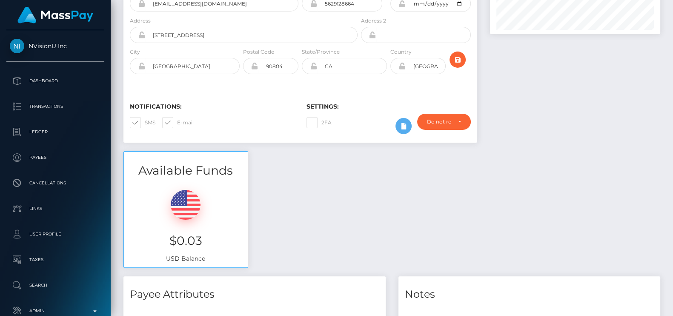
scroll to position [425581, 425513]
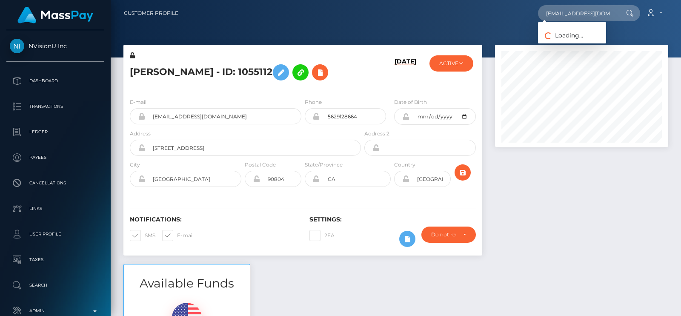
scroll to position [102, 173]
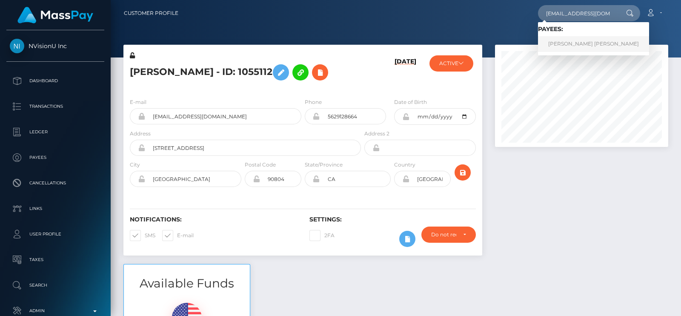
type input "kizzyr666@gmail.com"
click at [559, 39] on link "KIZZY AKASHA KATE ROBINSON-BELL" at bounding box center [593, 44] width 111 height 16
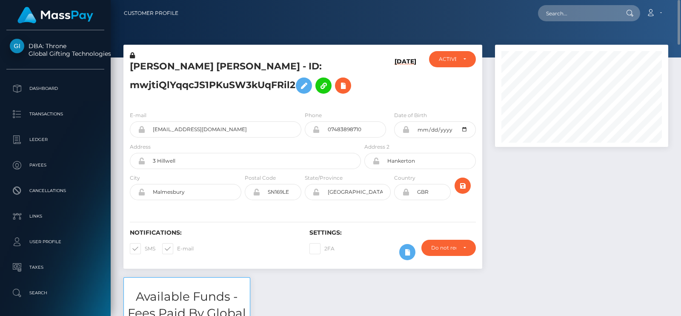
click at [147, 62] on h5 "KIZZY AKASHA KATE ROBINSON-BELL - ID: mwjtiQlYqqcJS1PKuSW3kUqFRil2" at bounding box center [243, 79] width 226 height 38
copy h5 "KIZZY"
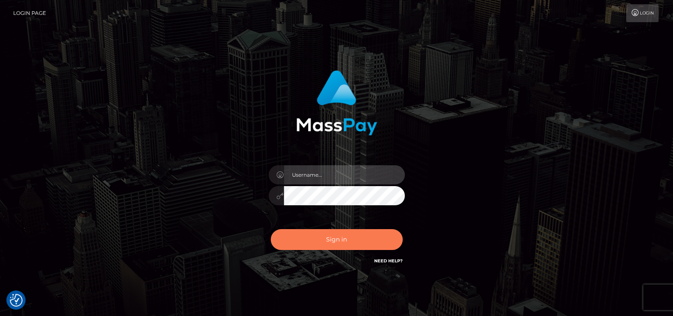
type input "petros.kidane"
click at [302, 232] on button "Sign in" at bounding box center [337, 239] width 132 height 21
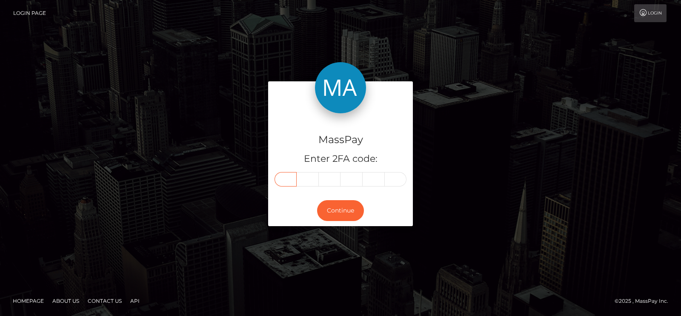
click at [281, 180] on input "text" at bounding box center [286, 179] width 22 height 14
type input "1"
type input "0"
type input "9"
click at [354, 175] on input "text" at bounding box center [352, 179] width 22 height 14
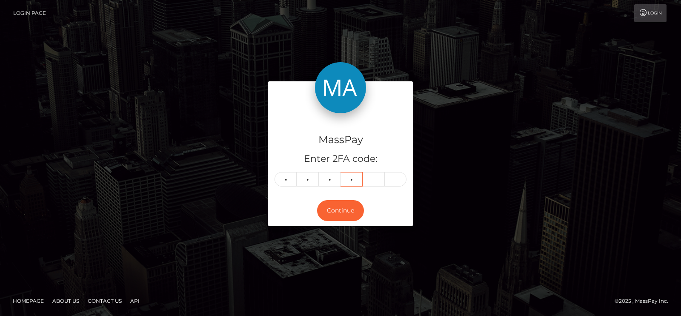
type input "6"
type input "1"
type input "4"
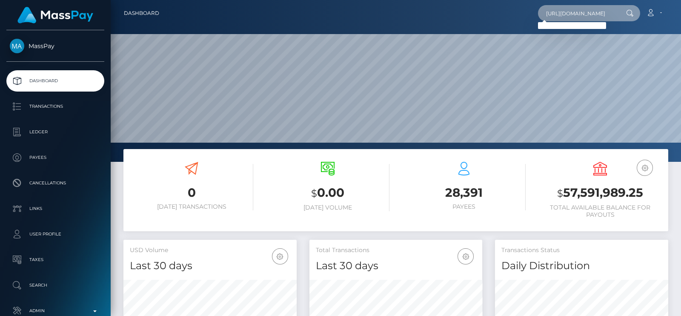
paste input "[EMAIL_ADDRESS][DOMAIN_NAME]"
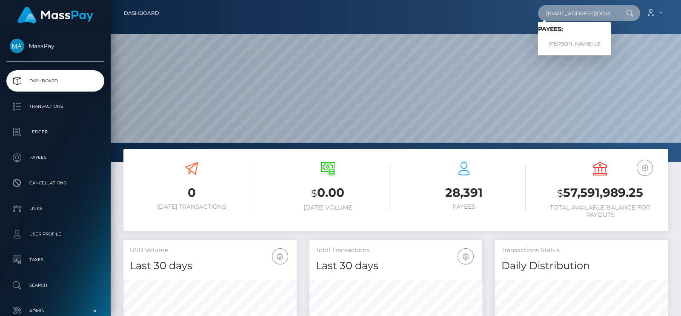
type input "[EMAIL_ADDRESS][DOMAIN_NAME]"
click at [578, 41] on link "[PERSON_NAME] LE" at bounding box center [574, 44] width 73 height 16
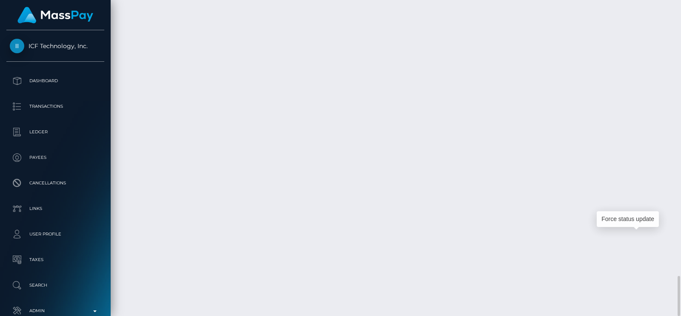
scroll to position [102, 173]
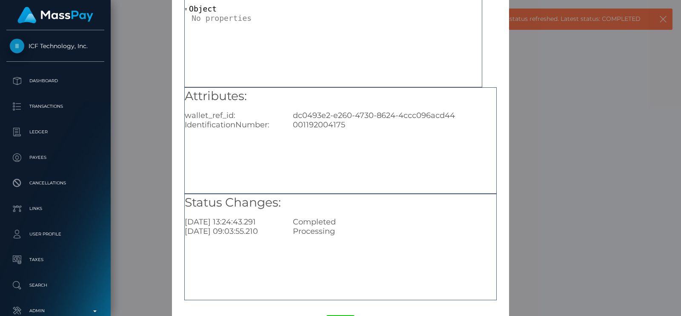
scroll to position [89, 0]
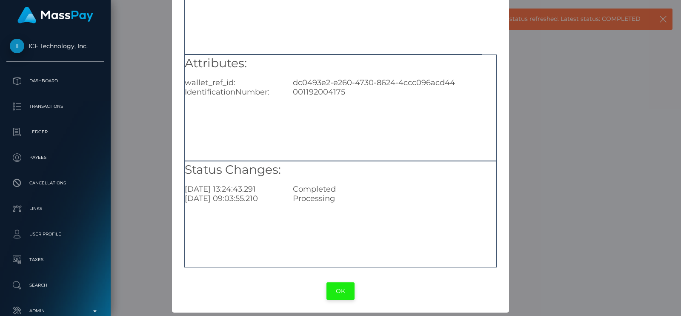
click at [346, 291] on button "OK" at bounding box center [340, 290] width 28 height 17
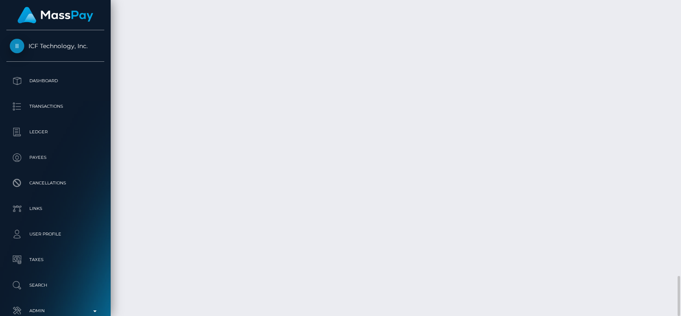
scroll to position [102, 173]
drag, startPoint x: 127, startPoint y: 189, endPoint x: 664, endPoint y: 209, distance: 537.2
copy tbody "September 18, 2025 11:05PM MOMO / Account AML / Confirmation: 5c9672d1-3e71-489…"
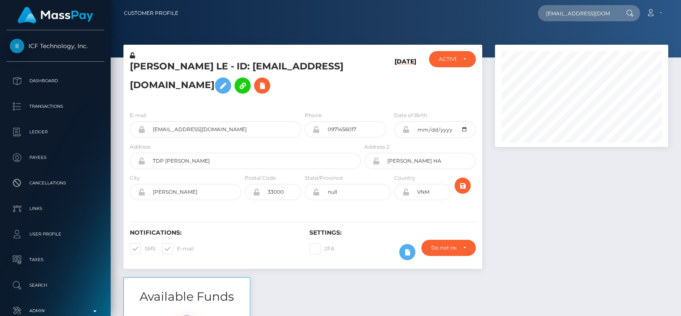
scroll to position [102, 173]
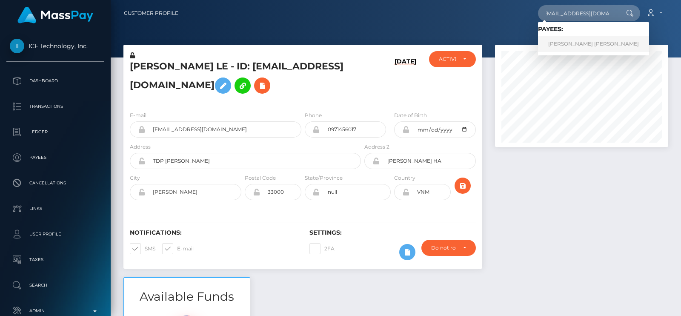
type input "[EMAIL_ADDRESS][DOMAIN_NAME]"
click at [591, 43] on link "ABRAHAM ISRAEL REINHARDT" at bounding box center [593, 44] width 111 height 16
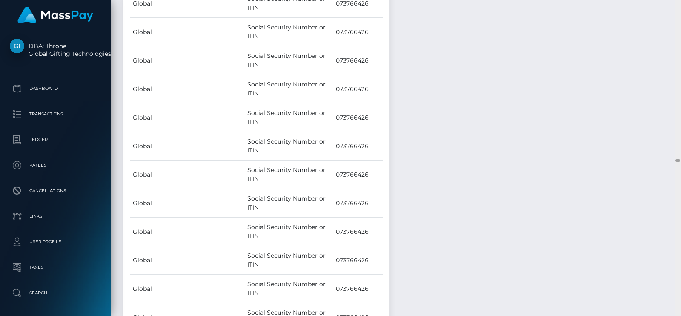
scroll to position [18552, 0]
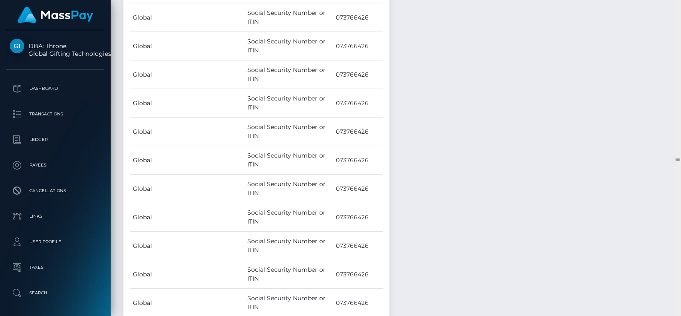
drag, startPoint x: 678, startPoint y: 63, endPoint x: 677, endPoint y: 158, distance: 94.5
click at [677, 158] on div at bounding box center [678, 158] width 6 height 316
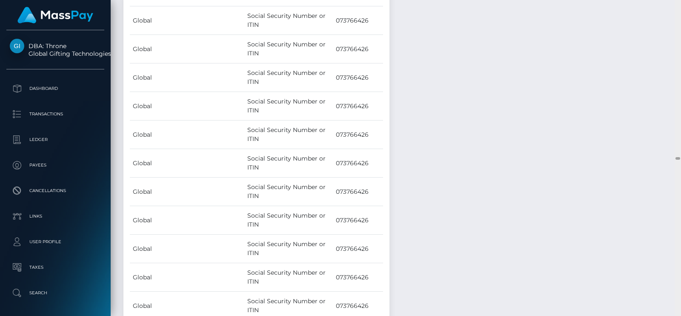
click at [679, 163] on div at bounding box center [678, 158] width 6 height 316
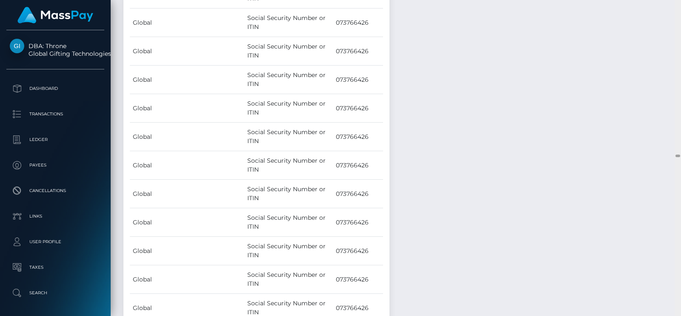
drag, startPoint x: 677, startPoint y: 154, endPoint x: 677, endPoint y: 160, distance: 6.4
click at [677, 160] on div at bounding box center [678, 158] width 6 height 316
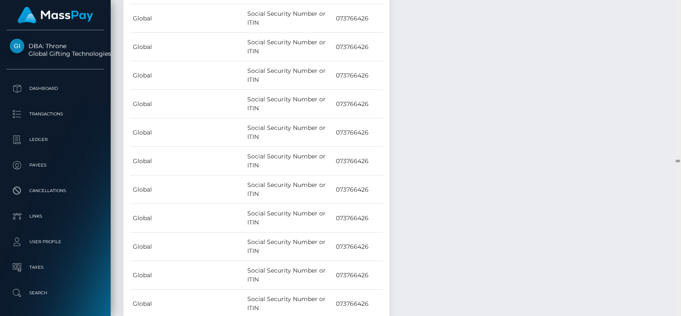
click at [679, 166] on div at bounding box center [678, 158] width 6 height 316
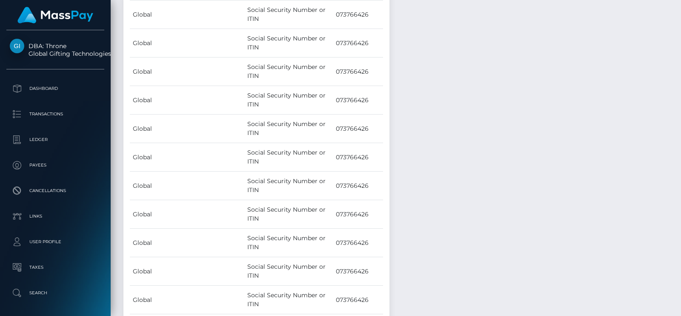
click at [681, 174] on div at bounding box center [678, 158] width 6 height 316
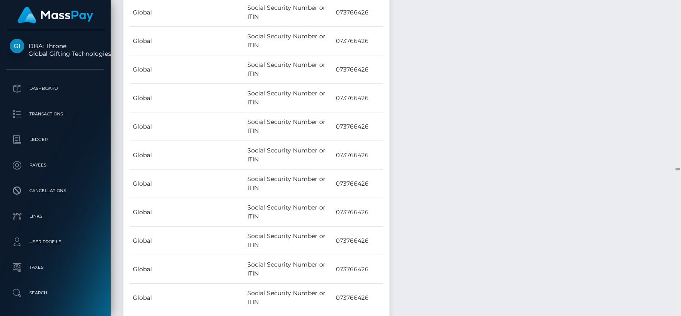
click at [681, 174] on div at bounding box center [678, 158] width 6 height 316
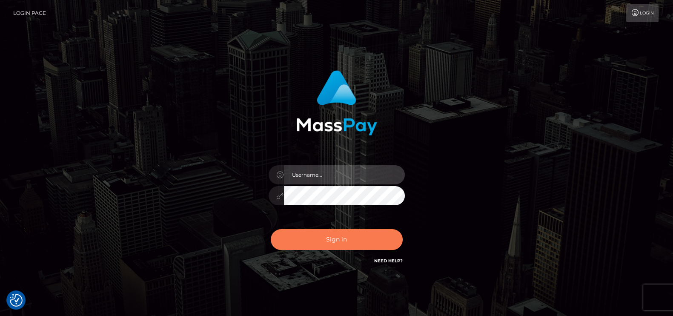
type input "petros.kidane"
click at [323, 234] on button "Sign in" at bounding box center [337, 239] width 132 height 21
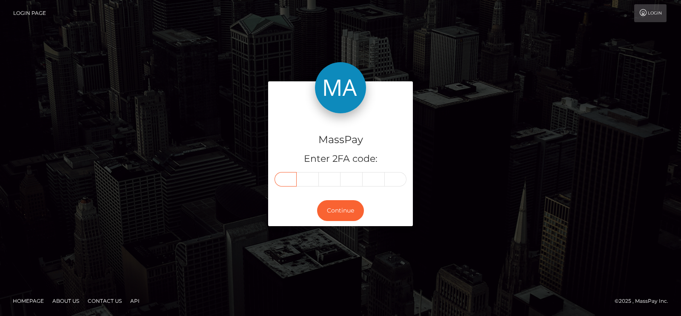
click at [281, 178] on input "text" at bounding box center [286, 179] width 22 height 14
type input "4"
type input "9"
type input "2"
type input "8"
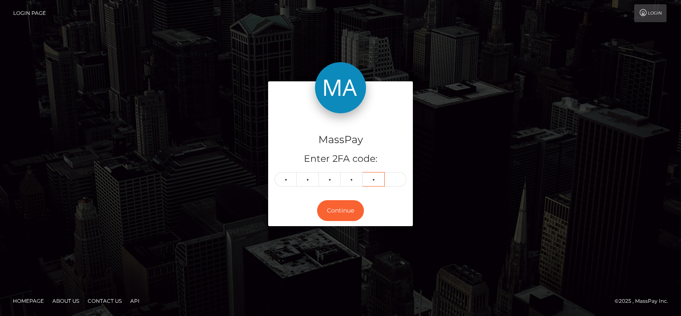
type input "9"
type input "2"
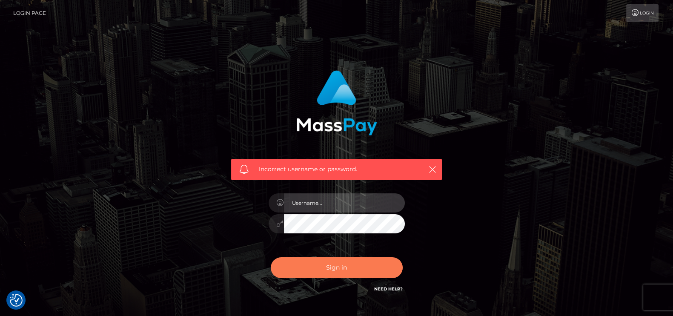
type input "petros.kidane"
click at [325, 268] on button "Sign in" at bounding box center [337, 267] width 132 height 21
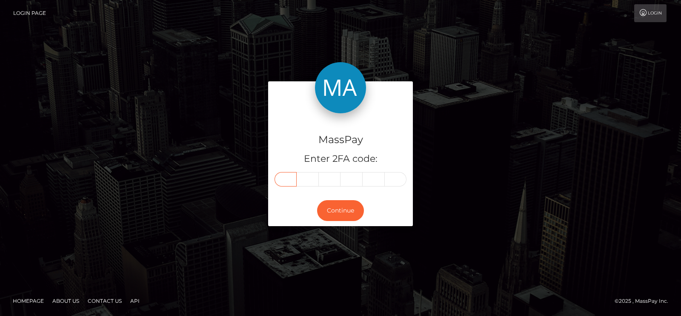
click at [284, 175] on input "text" at bounding box center [286, 179] width 22 height 14
type input "4"
type input "9"
type input "2"
type input "8"
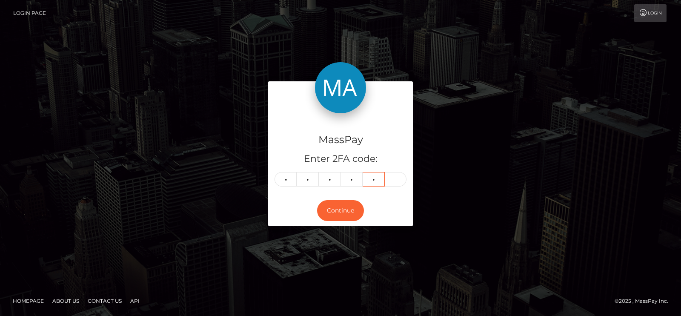
type input "9"
type input "8"
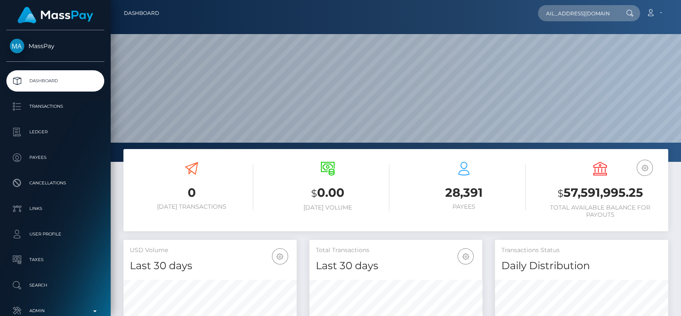
scroll to position [0, 11]
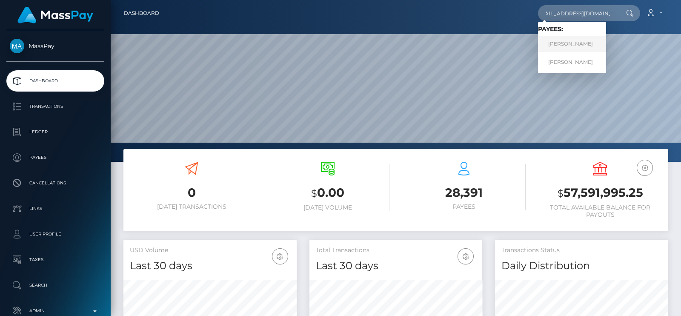
type input "leannyrosario125@gmail.com"
click at [584, 39] on link "LEANNY G GOMEZ ROSARIO" at bounding box center [572, 44] width 68 height 16
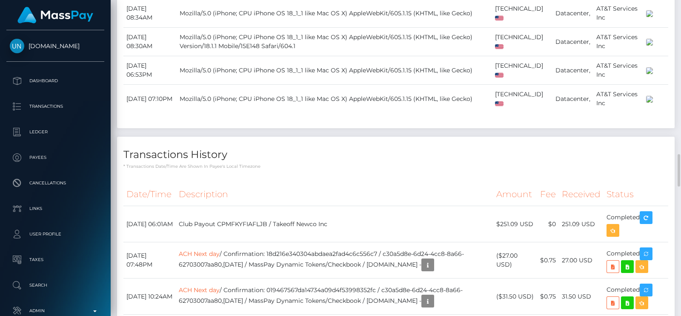
scroll to position [1700, 0]
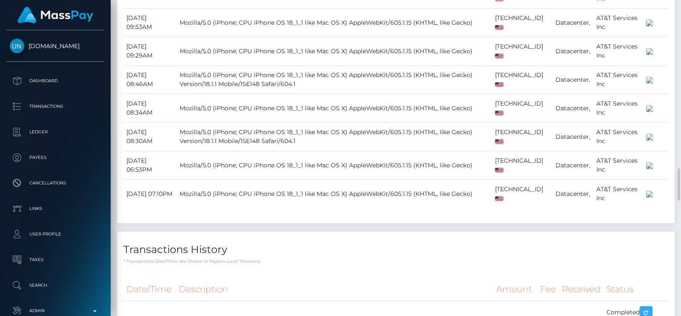
scroll to position [1627, 0]
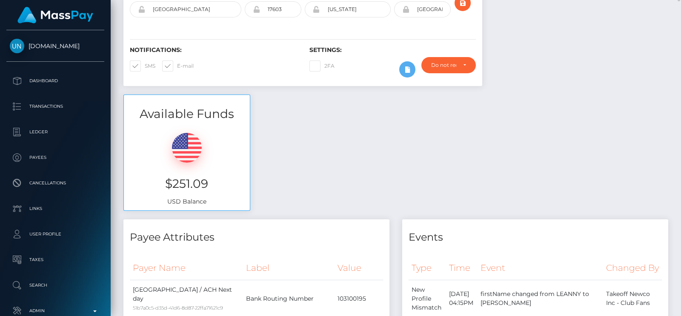
scroll to position [0, 0]
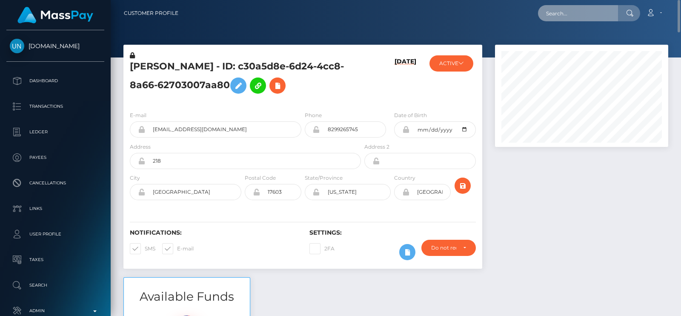
click at [572, 13] on input "text" at bounding box center [578, 13] width 80 height 16
paste input "lovercbstrip@mail.ru"
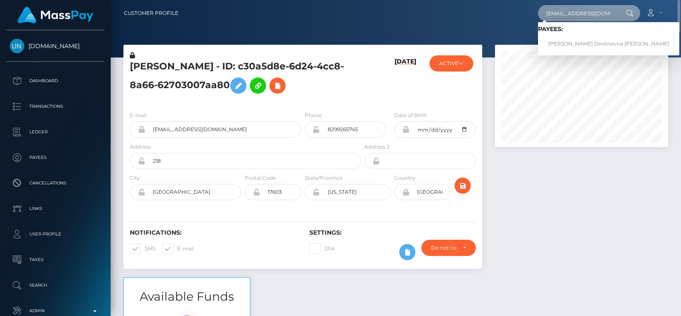
type input "lovercbstrip@mail.ru"
click at [571, 36] on link "Angelika Dmitrievna Radchenko" at bounding box center [608, 44] width 141 height 16
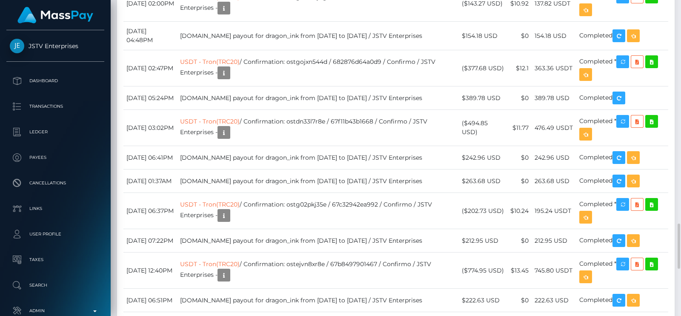
scroll to position [102, 173]
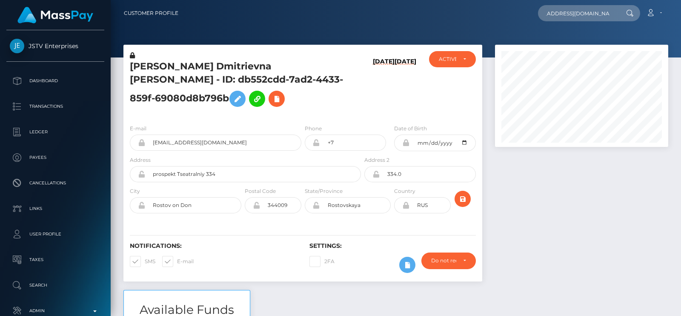
scroll to position [0, 19]
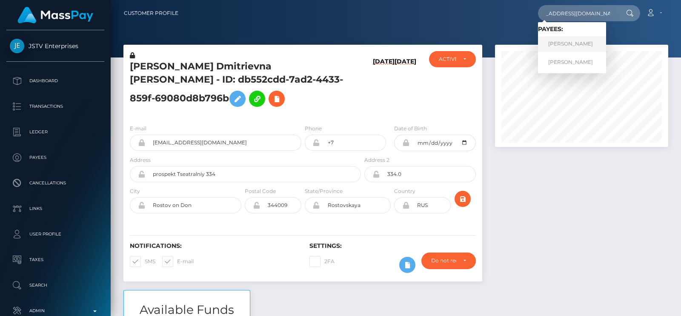
type input "[EMAIL_ADDRESS][DOMAIN_NAME]"
click at [569, 41] on link "[PERSON_NAME]" at bounding box center [572, 44] width 68 height 16
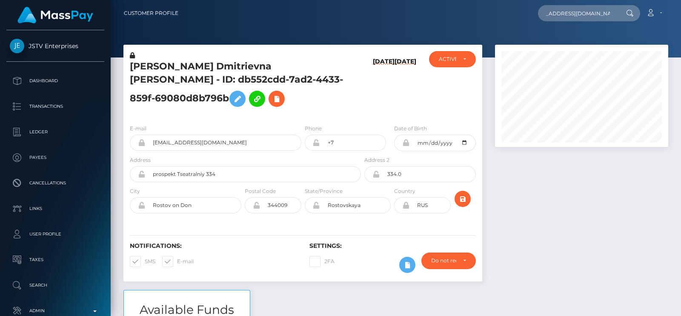
scroll to position [0, 0]
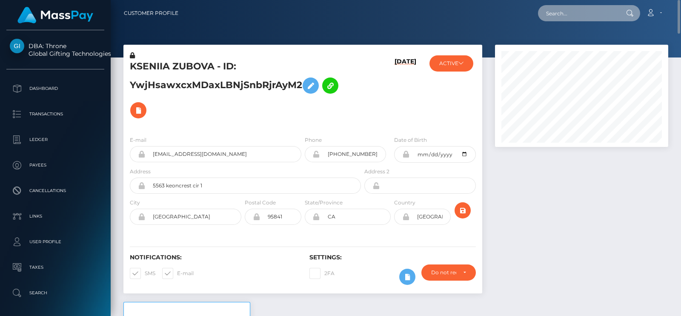
click at [561, 10] on input "text" at bounding box center [578, 13] width 80 height 16
paste input "[EMAIL_ADDRESS][DOMAIN_NAME]"
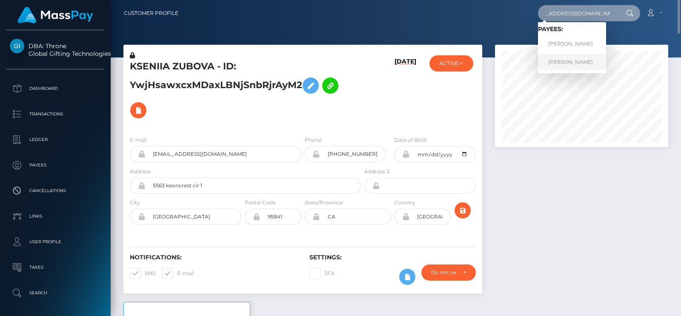
type input "[EMAIL_ADDRESS][DOMAIN_NAME]"
click at [565, 61] on link "[PERSON_NAME]" at bounding box center [572, 62] width 68 height 16
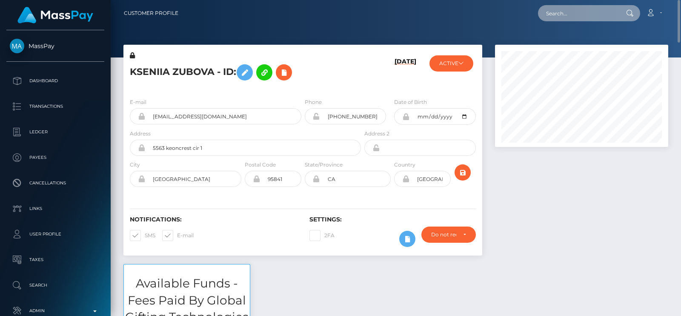
click at [596, 11] on input "text" at bounding box center [578, 13] width 80 height 16
paste input "[EMAIL_ADDRESS][DOMAIN_NAME]"
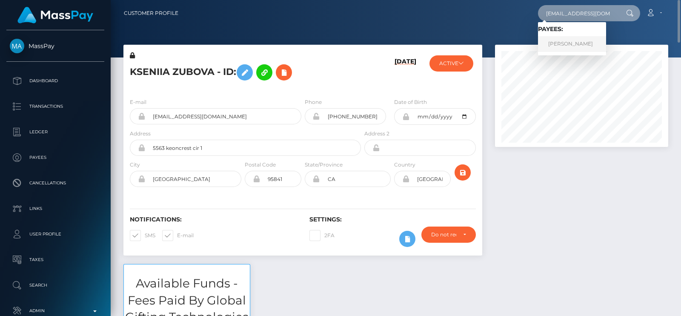
type input "[EMAIL_ADDRESS][DOMAIN_NAME]"
click at [567, 42] on link "Toni Barber" at bounding box center [572, 44] width 68 height 16
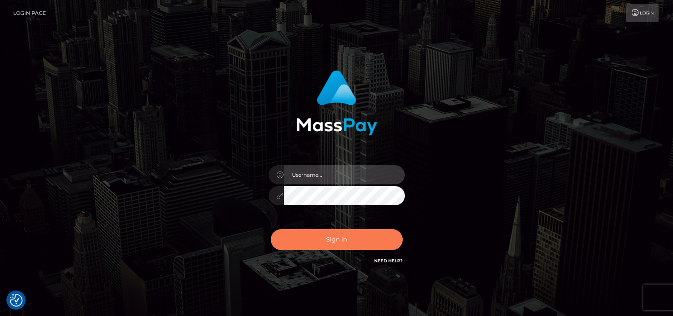
type input "petros.kidane"
click at [374, 237] on button "Sign in" at bounding box center [337, 239] width 132 height 21
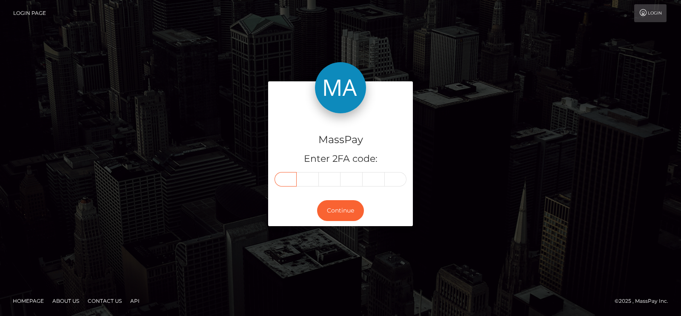
click at [287, 178] on input "text" at bounding box center [286, 179] width 22 height 14
type input "0"
type input "6"
type input "3"
type input "0"
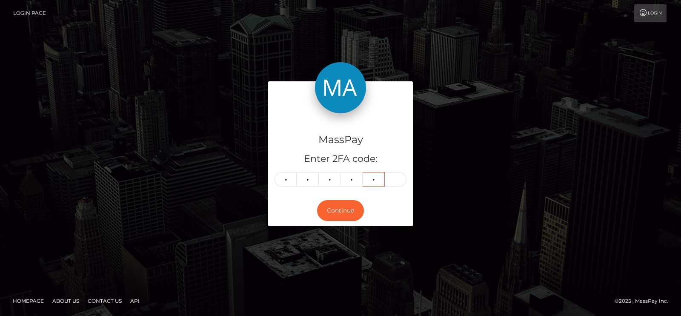
type input "7"
type input "3"
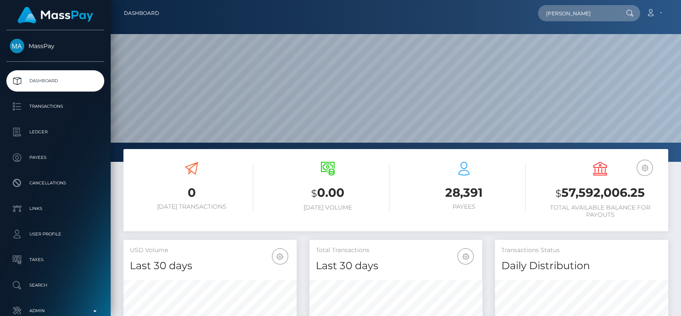
scroll to position [151, 173]
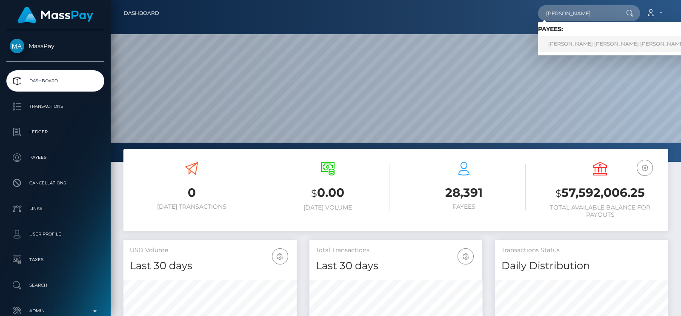
type input "Marcia Van de Zanden"
click at [648, 40] on link "MARCIA WILHELMINA ADRIANA VAN DE ZANDEN" at bounding box center [639, 44] width 203 height 16
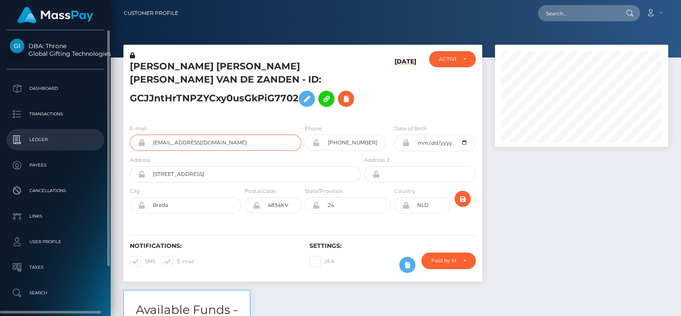
drag, startPoint x: 256, startPoint y: 146, endPoint x: 29, endPoint y: 137, distance: 226.6
click at [29, 137] on div "DBA: Throne Global Gifting Technologies Inc Dashboard Transactions Ledger" at bounding box center [340, 158] width 681 height 316
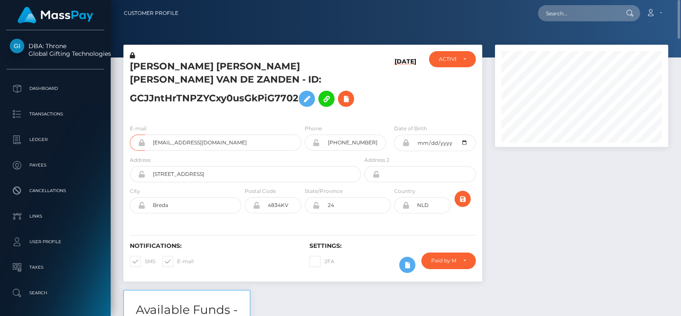
click at [232, 78] on h5 "[PERSON_NAME] [PERSON_NAME] [PERSON_NAME] VAN DE ZANDEN - ID: GCJJntHrTNPZYCxy0…" at bounding box center [243, 85] width 226 height 51
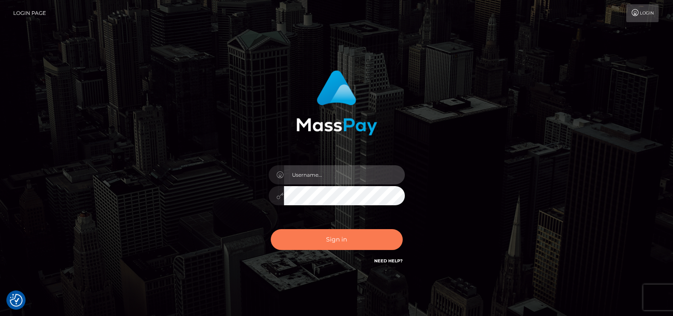
type input "petros.kidane"
click at [328, 241] on button "Sign in" at bounding box center [337, 239] width 132 height 21
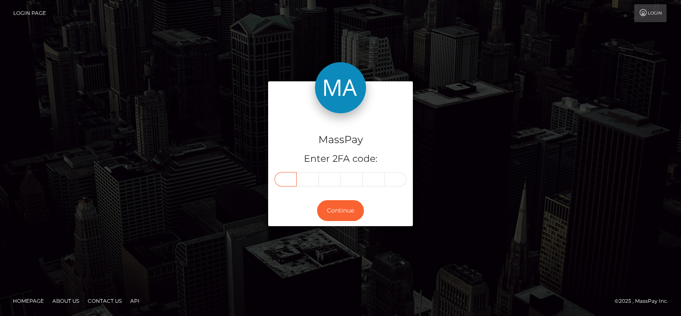
click at [285, 180] on input "text" at bounding box center [286, 179] width 22 height 14
type input "5"
type input "4"
click at [347, 184] on input "text" at bounding box center [352, 179] width 22 height 14
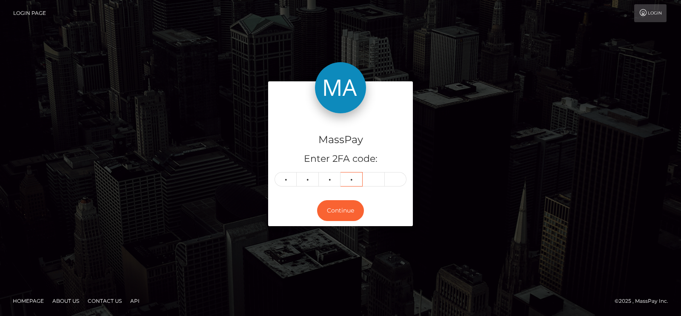
type input "6"
type input "8"
type input "1"
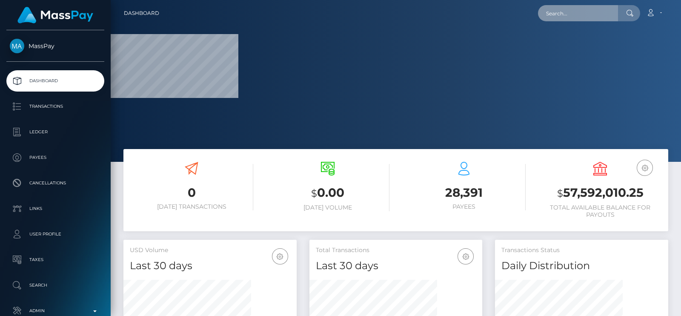
click at [566, 17] on input "text" at bounding box center [578, 13] width 80 height 16
paste input "jaylamonique84@gmail.com"
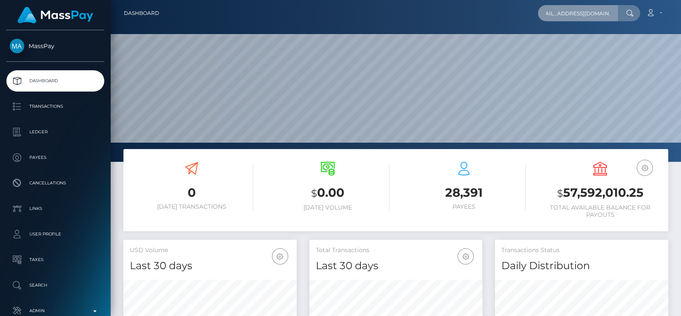
scroll to position [151, 173]
type input "jaylamonique84@gmail.com"
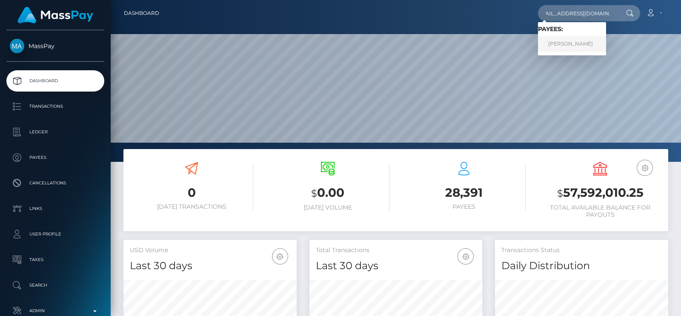
scroll to position [0, 0]
click at [580, 39] on link "JAYLA MONIQUE SPRINGFIELD" at bounding box center [572, 44] width 68 height 16
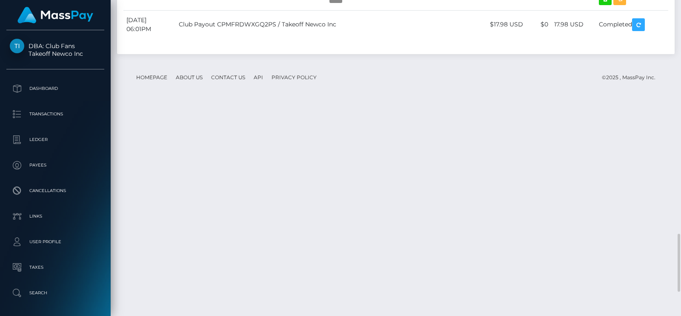
scroll to position [1396, 0]
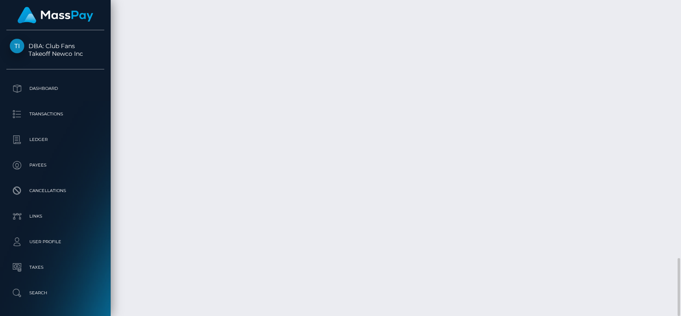
drag, startPoint x: 289, startPoint y: 207, endPoint x: 377, endPoint y: 208, distance: 87.7
copy td "Takeoff Newco Inc - Club Fans"
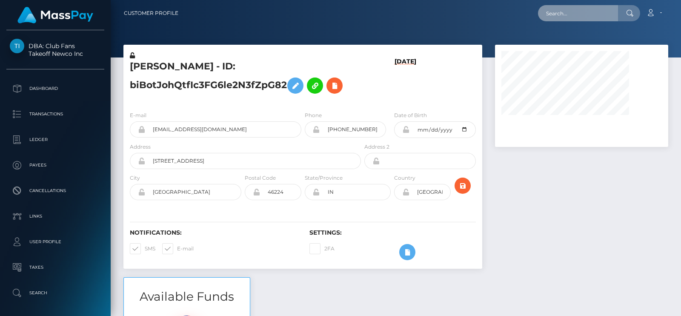
paste input "[EMAIL_ADDRESS][DOMAIN_NAME]"
click at [554, 18] on input "text" at bounding box center [578, 13] width 80 height 16
type input "[EMAIL_ADDRESS][DOMAIN_NAME]"
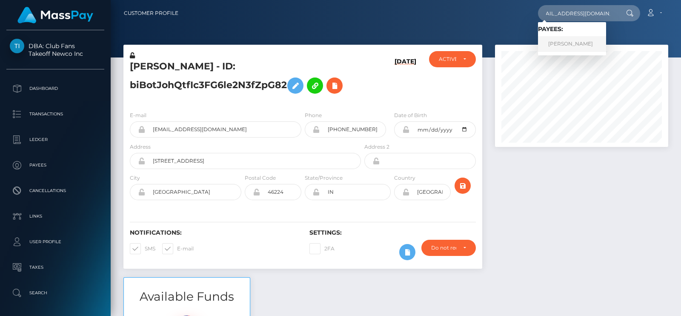
scroll to position [0, 0]
click at [557, 42] on link "[PERSON_NAME]" at bounding box center [572, 44] width 68 height 16
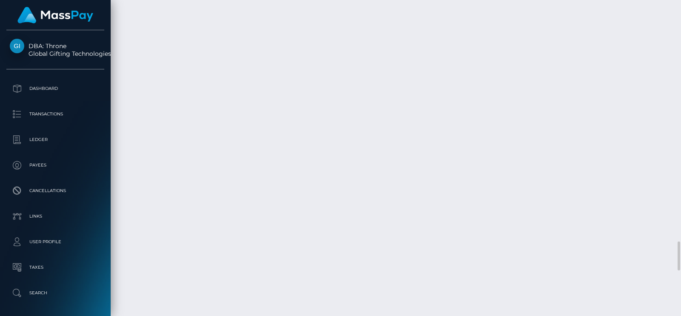
scroll to position [102, 173]
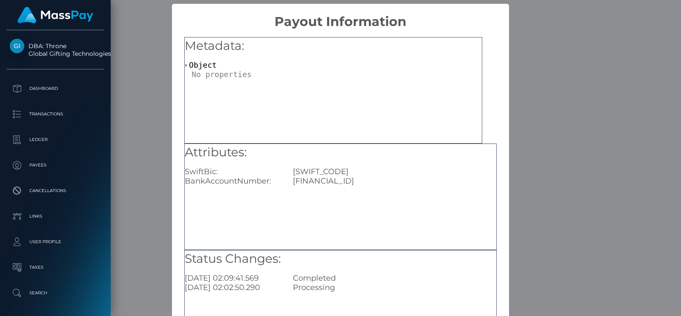
click at [325, 182] on div "[FINANCIAL_ID]" at bounding box center [394, 180] width 216 height 9
copy div "[FINANCIAL_ID]"
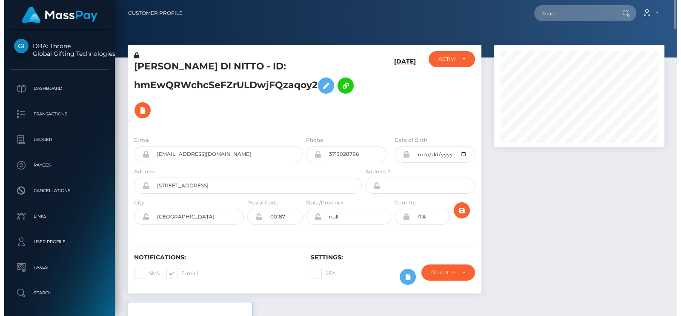
scroll to position [425581, 425513]
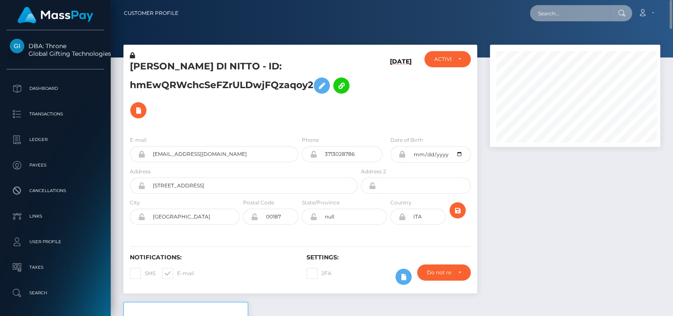
click at [539, 13] on input "text" at bounding box center [570, 13] width 80 height 16
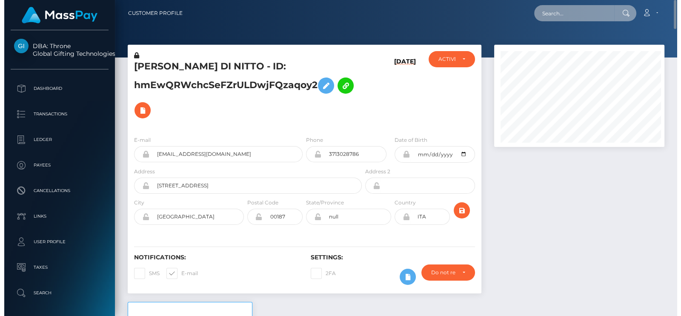
scroll to position [102, 173]
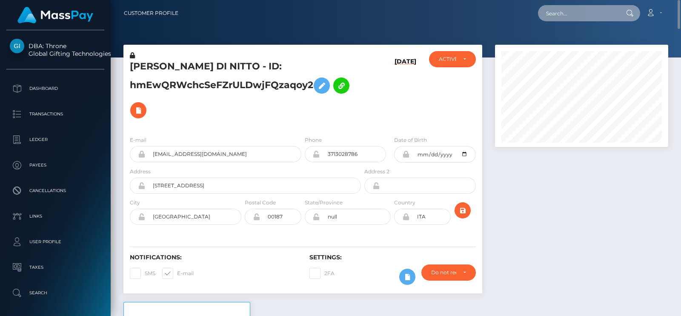
paste input "kharisjeanmaree@gmail.com"
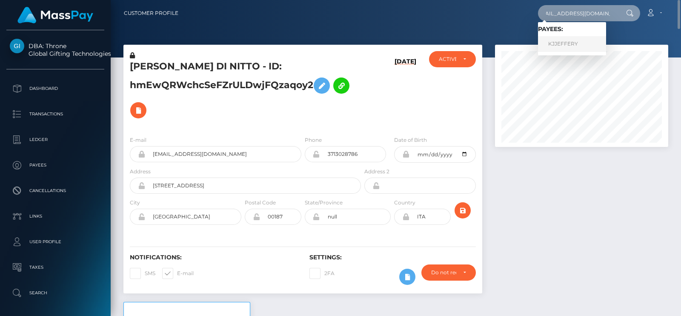
type input "kharisjeanmaree@gmail.com"
click at [570, 45] on link "KJJEFFERY" at bounding box center [572, 44] width 68 height 16
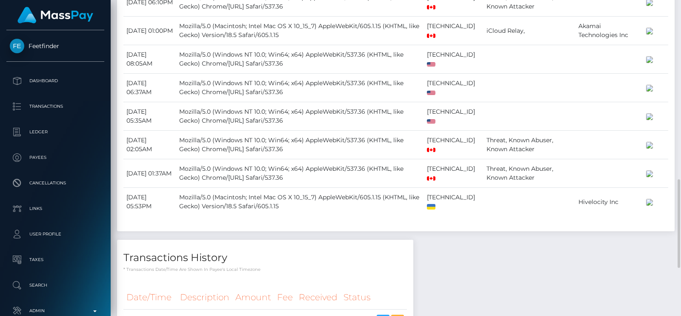
scroll to position [634, 0]
